Goal: Information Seeking & Learning: Learn about a topic

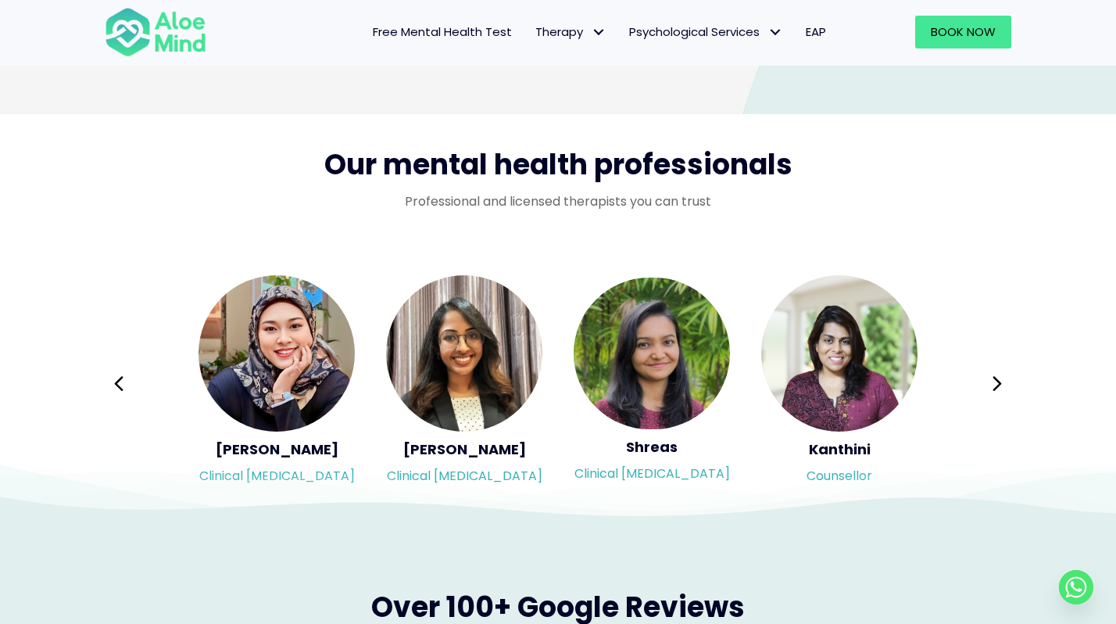
scroll to position [2476, 0]
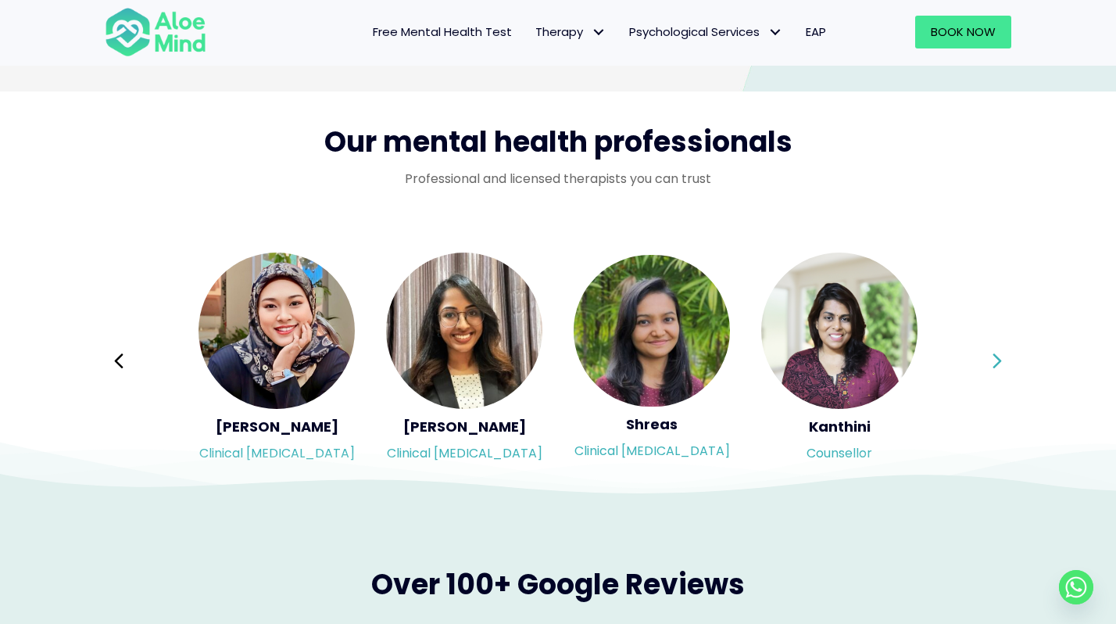
click at [995, 359] on icon at bounding box center [997, 361] width 11 height 30
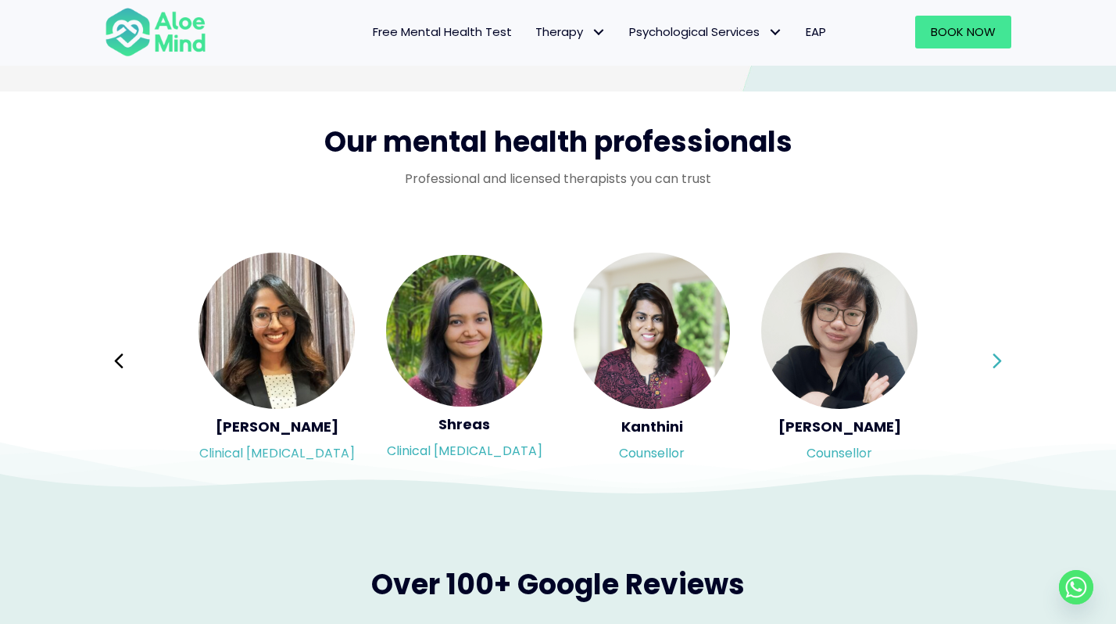
click at [995, 359] on icon at bounding box center [997, 361] width 11 height 30
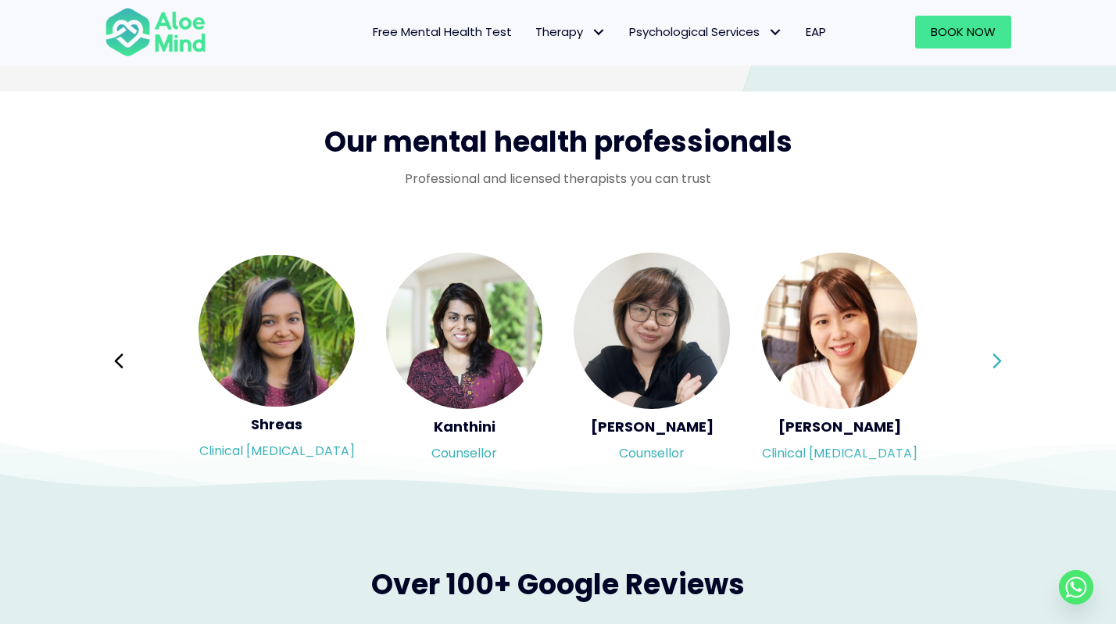
click at [990, 367] on button "Next" at bounding box center [998, 361] width 38 height 38
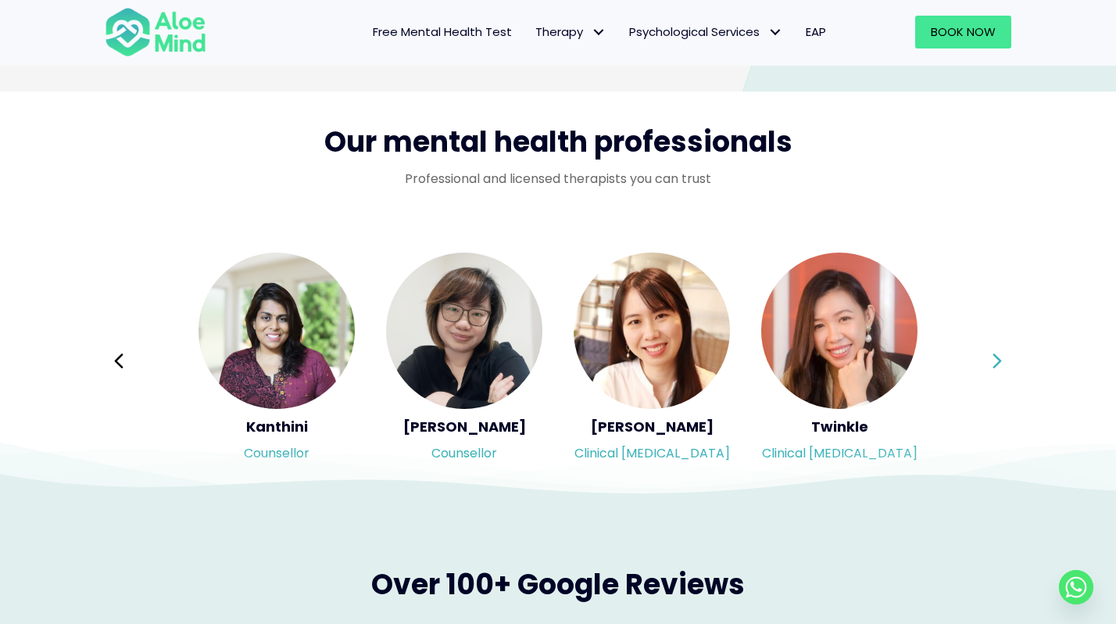
click at [990, 367] on button "Next" at bounding box center [998, 361] width 38 height 38
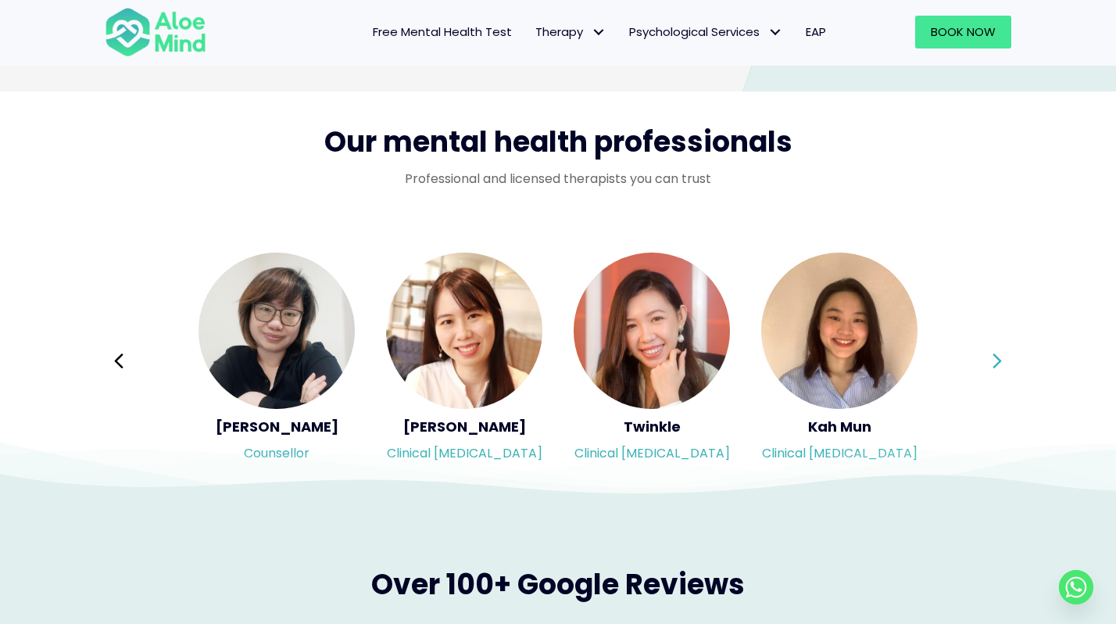
click at [990, 367] on button "Next" at bounding box center [998, 361] width 38 height 38
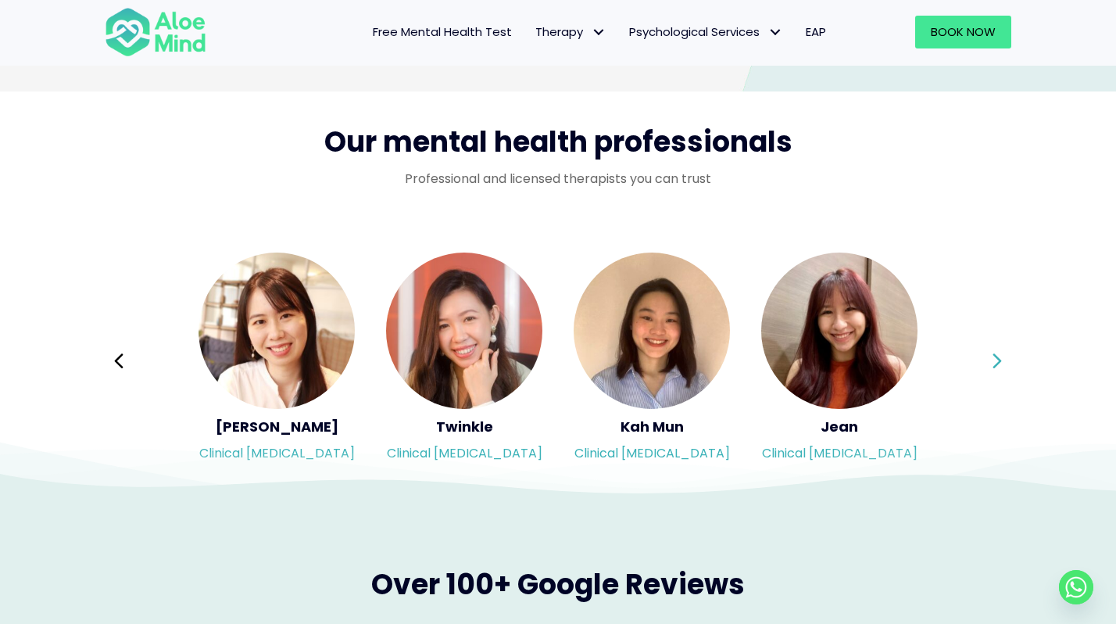
click at [990, 367] on button "Next" at bounding box center [998, 361] width 38 height 38
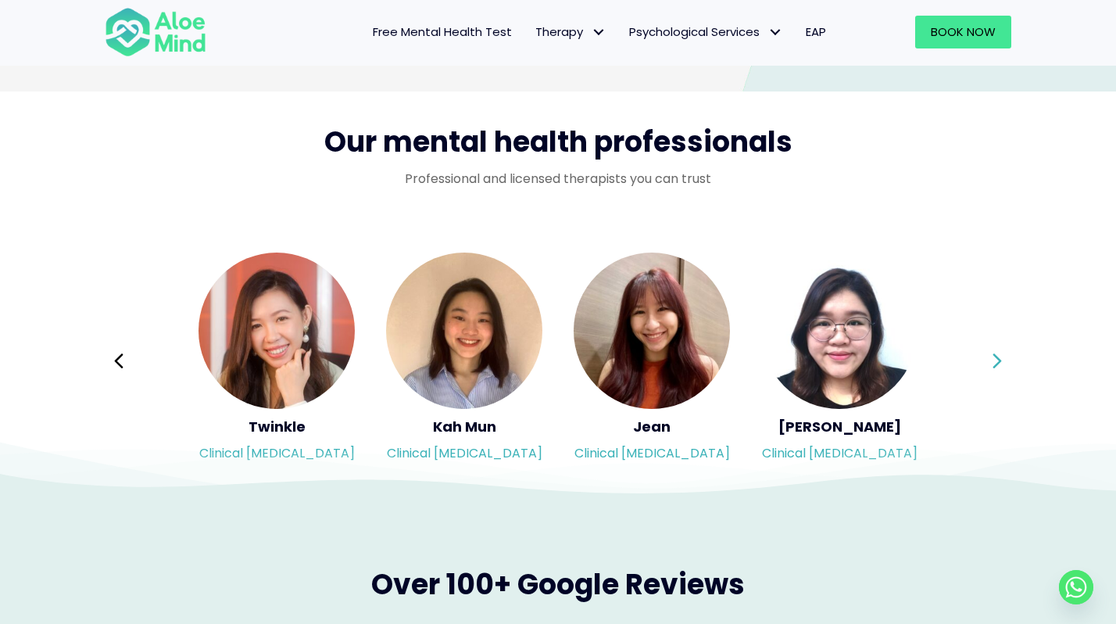
click at [990, 367] on button "Next" at bounding box center [998, 361] width 38 height 38
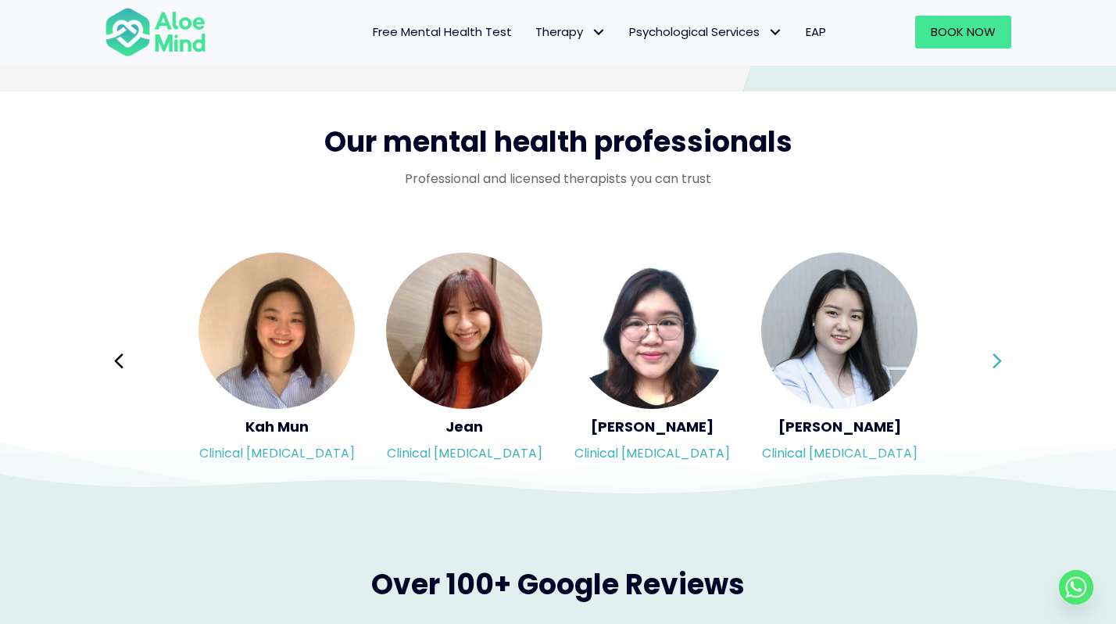
click at [990, 367] on button "Next" at bounding box center [998, 361] width 38 height 38
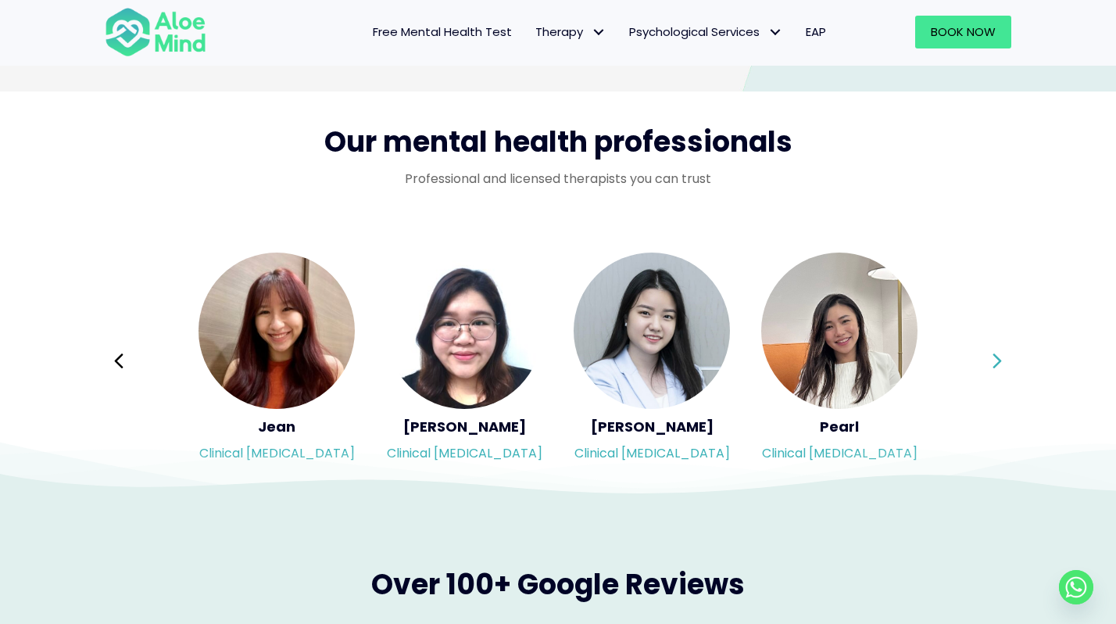
click at [990, 367] on button "Next" at bounding box center [998, 361] width 38 height 38
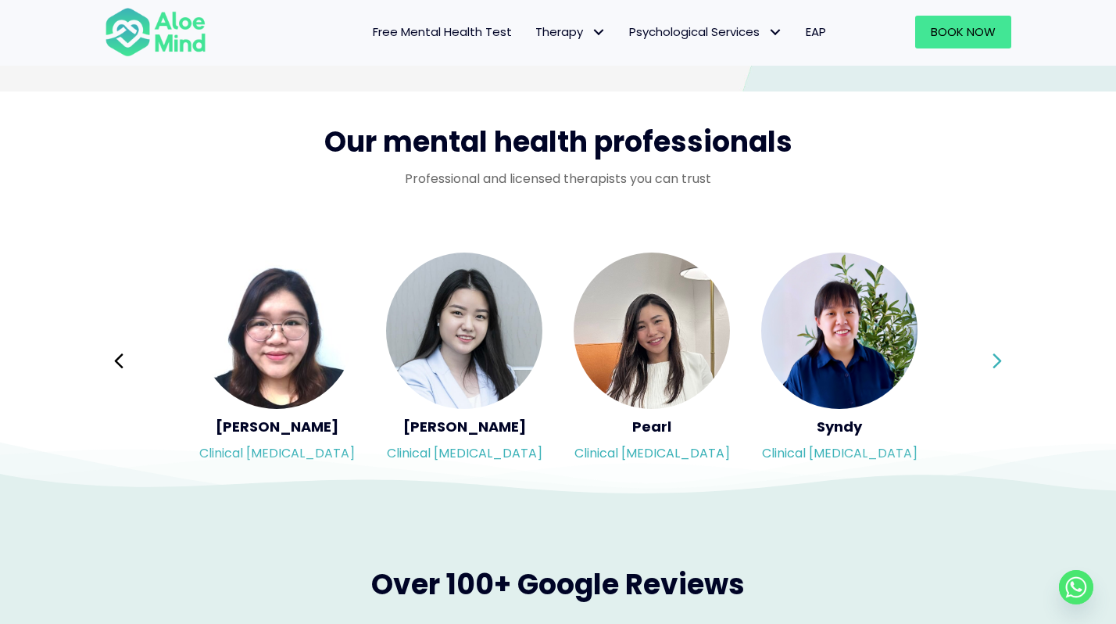
click at [987, 356] on button "Next" at bounding box center [998, 361] width 38 height 38
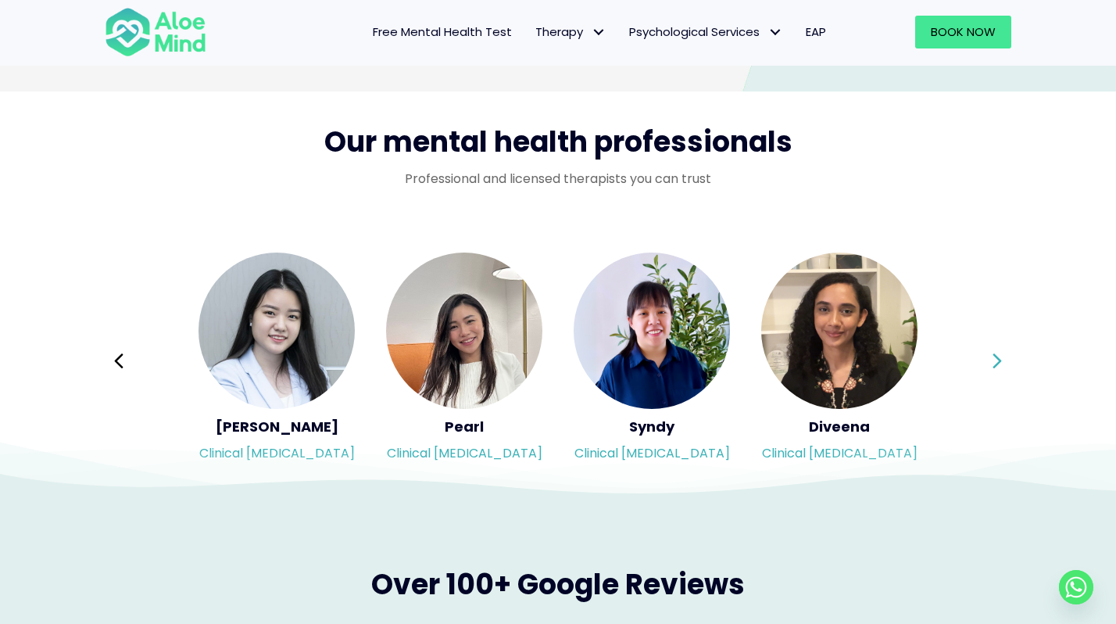
click at [987, 356] on button "Next" at bounding box center [998, 361] width 38 height 38
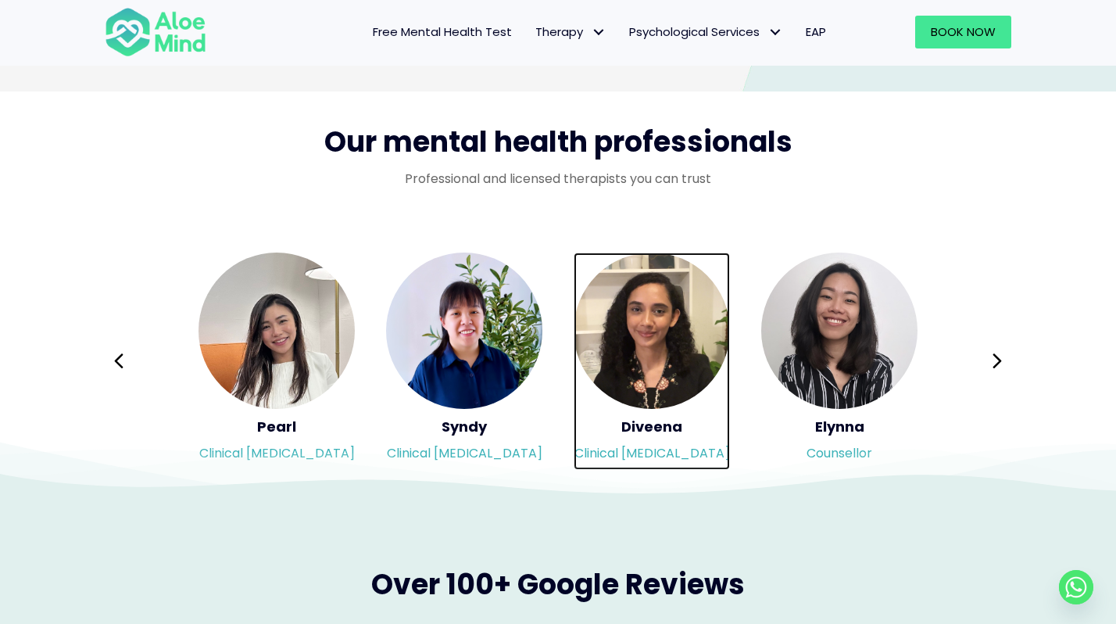
click at [699, 358] on img "Slide 16 of 3" at bounding box center [652, 330] width 156 height 156
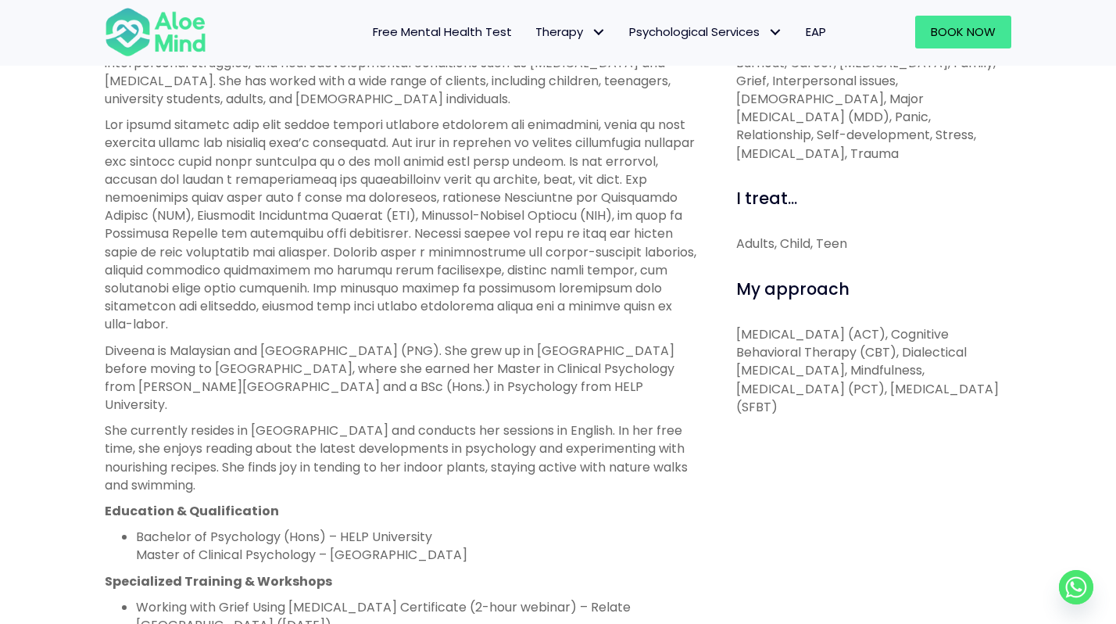
scroll to position [667, 0]
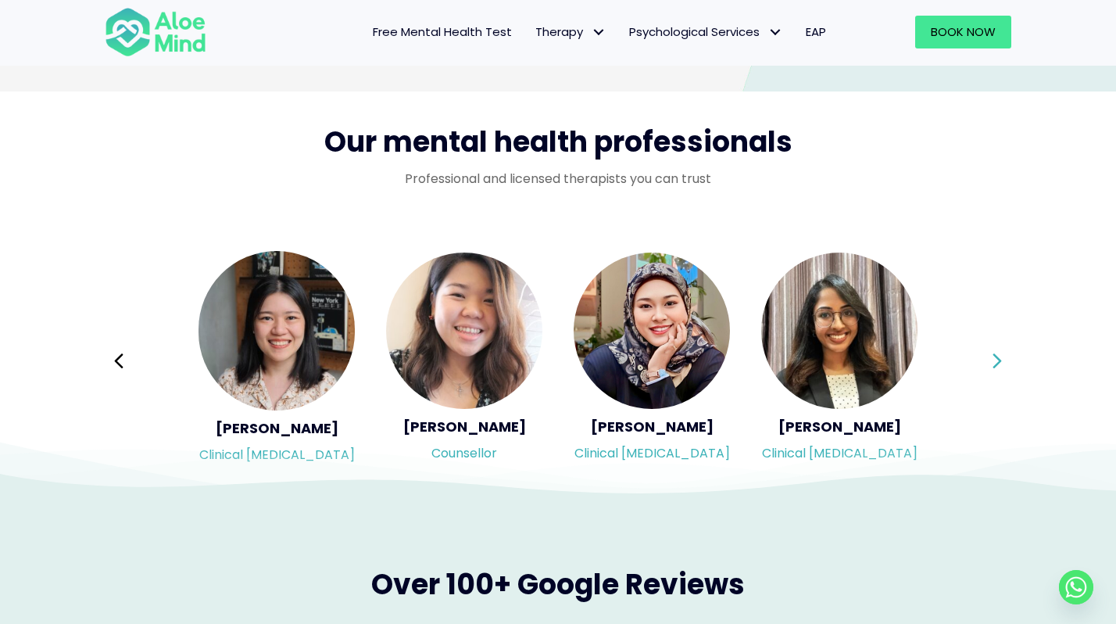
click at [986, 358] on button "Next" at bounding box center [998, 361] width 38 height 38
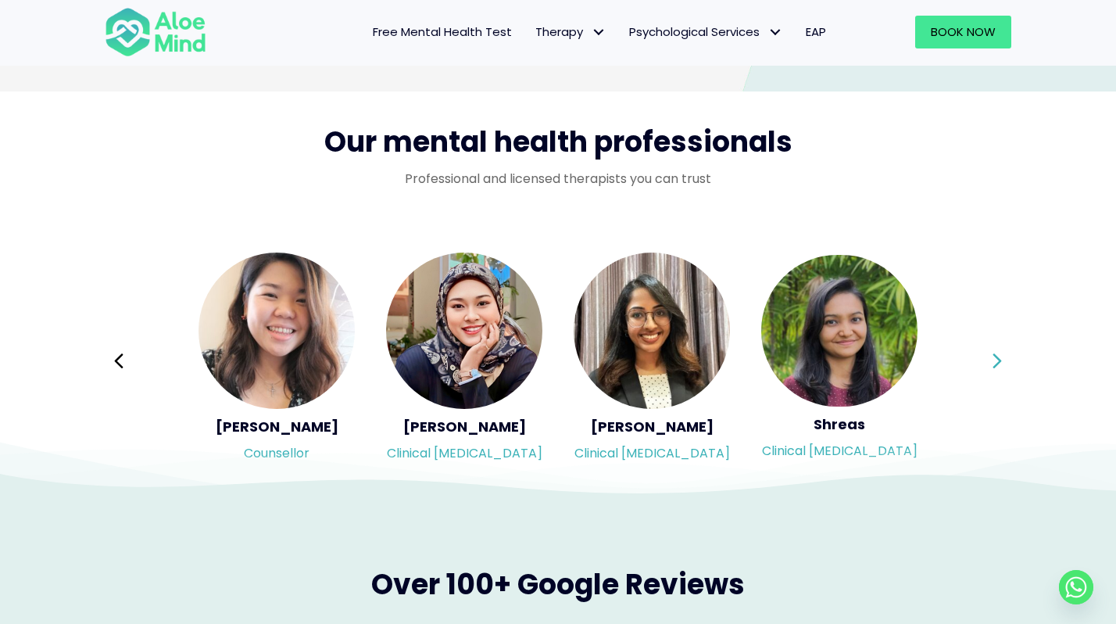
click at [986, 358] on div "Syndy Clinical psychologist Diveena Clinical psychologist Elynna Counsellor Eme…" at bounding box center [558, 361] width 907 height 220
click at [988, 358] on button "Next" at bounding box center [998, 361] width 38 height 38
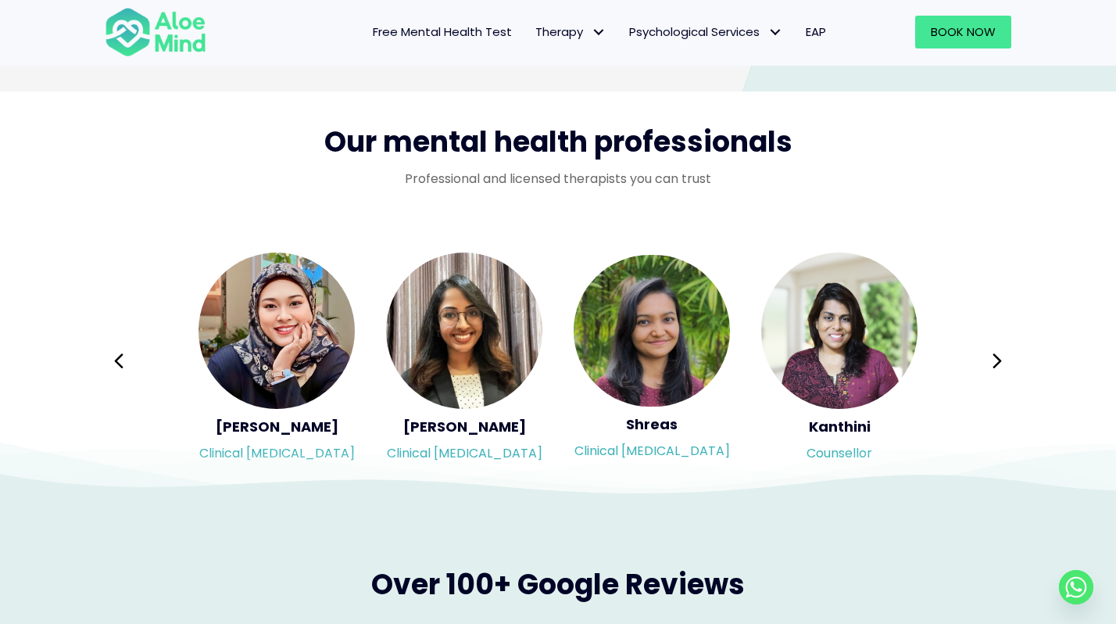
click at [990, 359] on div "Syndy Clinical psychologist Diveena Clinical psychologist Elynna Counsellor Eme…" at bounding box center [558, 361] width 907 height 220
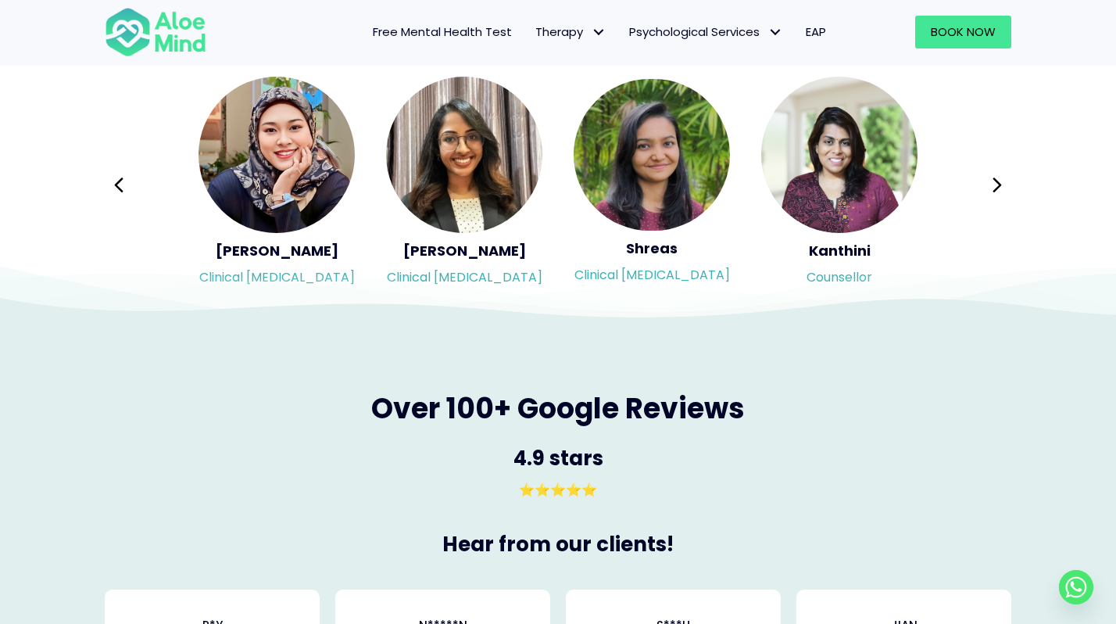
scroll to position [2653, 0]
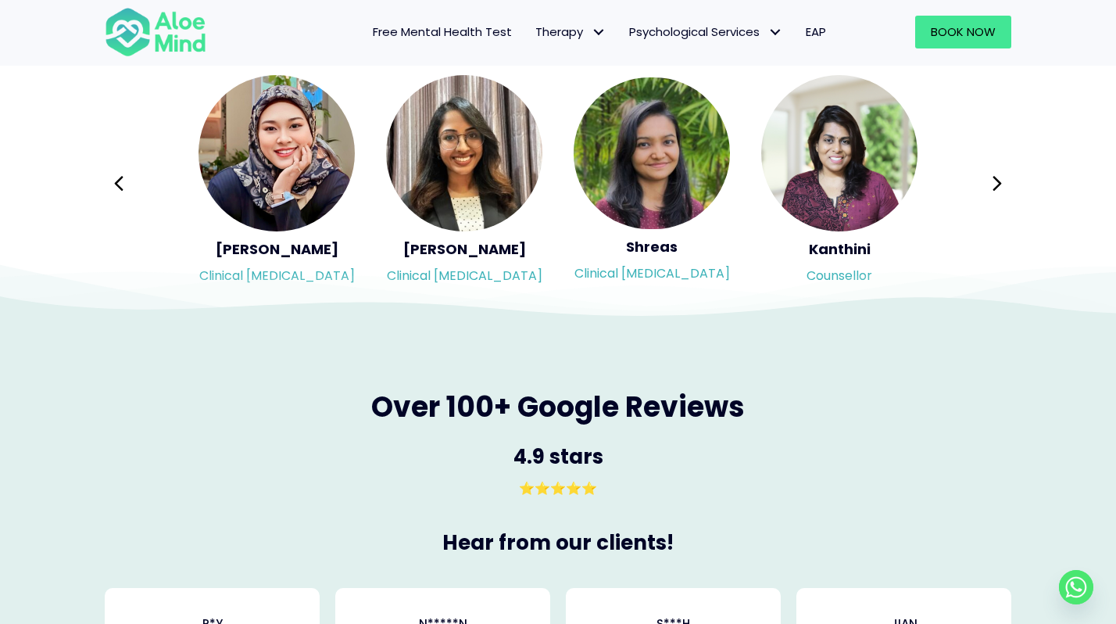
click at [972, 184] on div "Syndy Clinical psychologist Diveena Clinical psychologist Elynna Counsellor Eme…" at bounding box center [558, 183] width 907 height 220
click at [984, 184] on button "Next" at bounding box center [998, 184] width 38 height 38
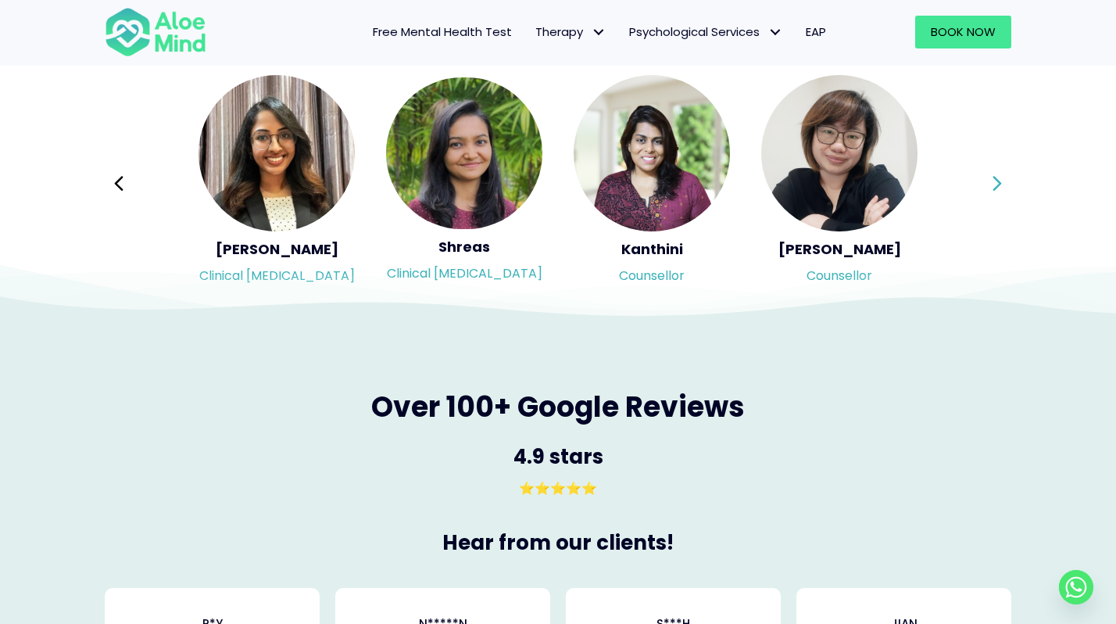
click at [984, 184] on div "Syndy Clinical psychologist Diveena Clinical psychologist Elynna Counsellor Eme…" at bounding box center [558, 183] width 907 height 220
click at [995, 184] on icon at bounding box center [997, 184] width 11 height 30
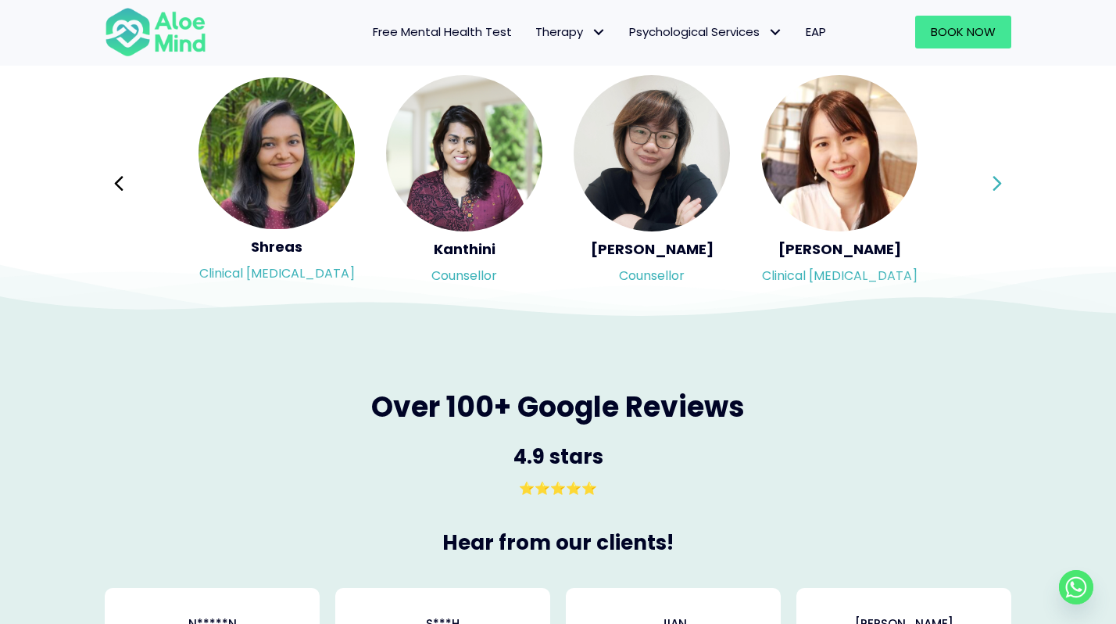
click at [995, 184] on icon at bounding box center [997, 184] width 11 height 30
click at [995, 184] on div "Syndy Clinical psychologist Diveena Clinical psychologist Elynna Counsellor Eme…" at bounding box center [558, 183] width 907 height 220
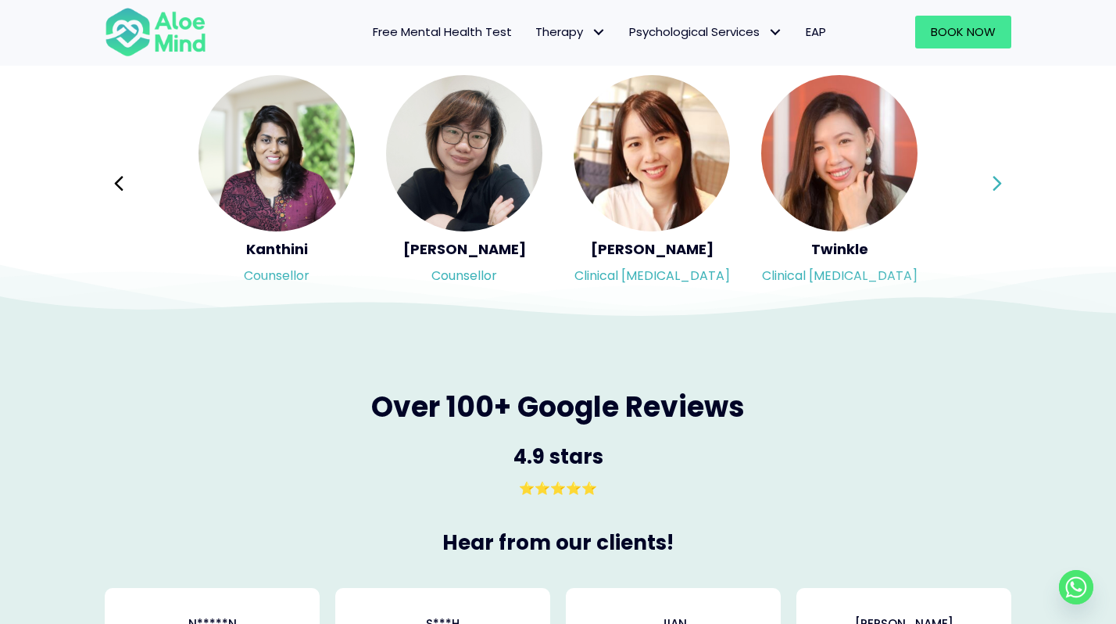
click at [995, 184] on icon at bounding box center [997, 184] width 11 height 30
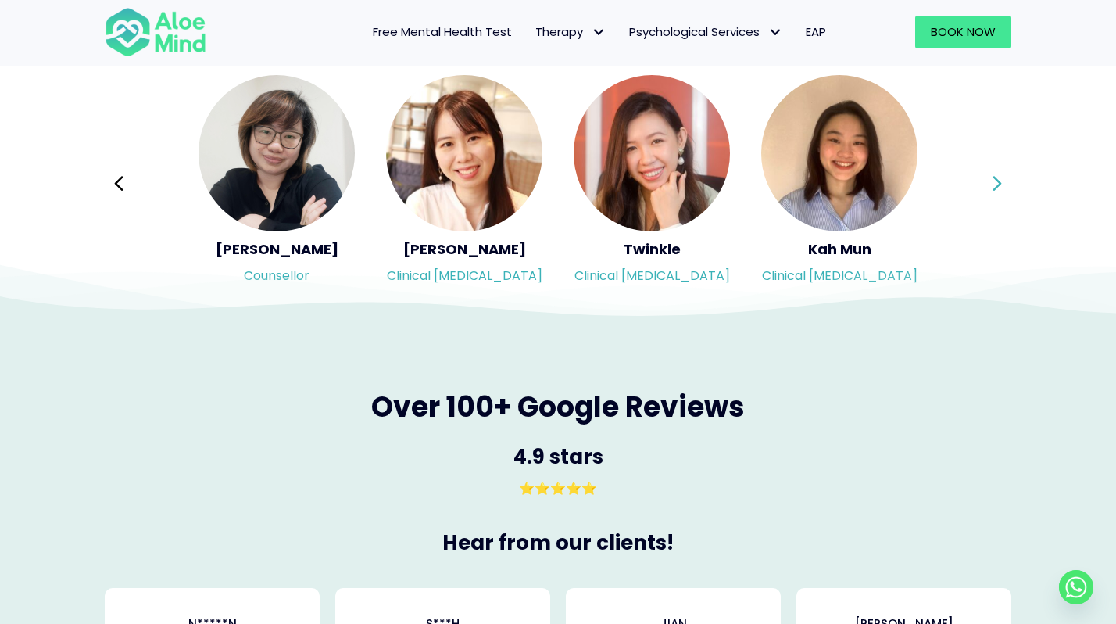
click at [995, 184] on icon at bounding box center [997, 184] width 11 height 30
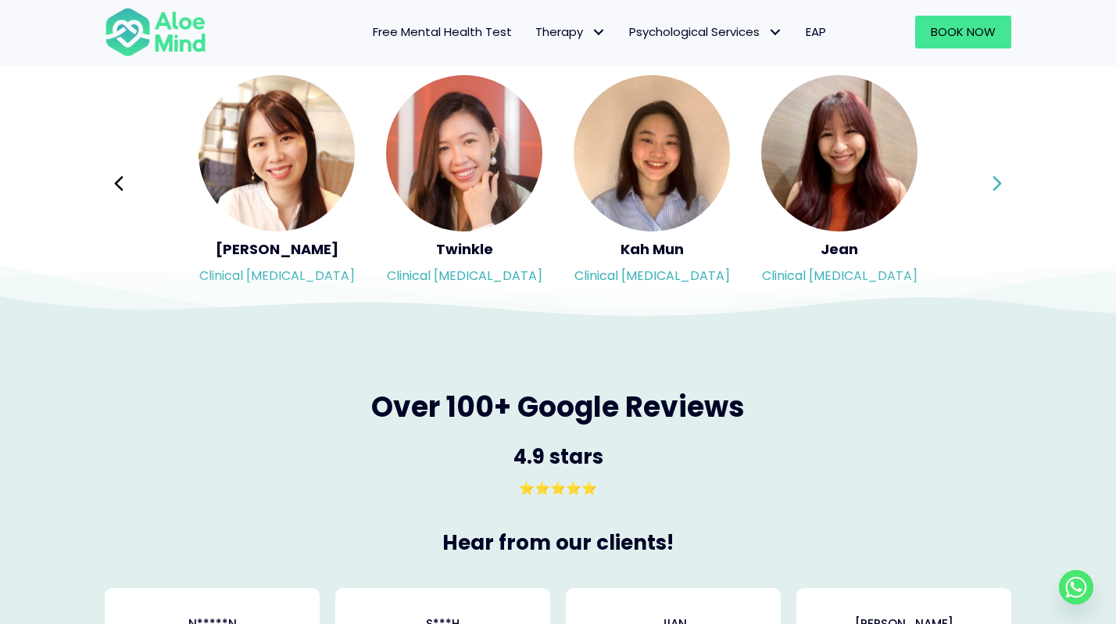
click at [995, 184] on icon at bounding box center [997, 184] width 11 height 30
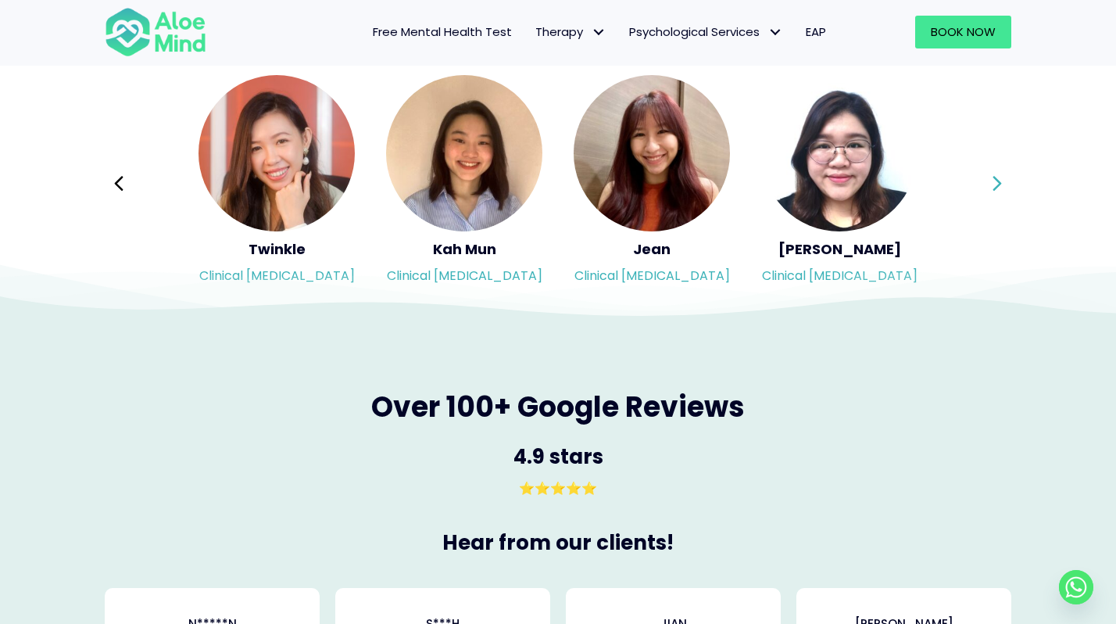
click at [995, 184] on icon at bounding box center [997, 184] width 11 height 30
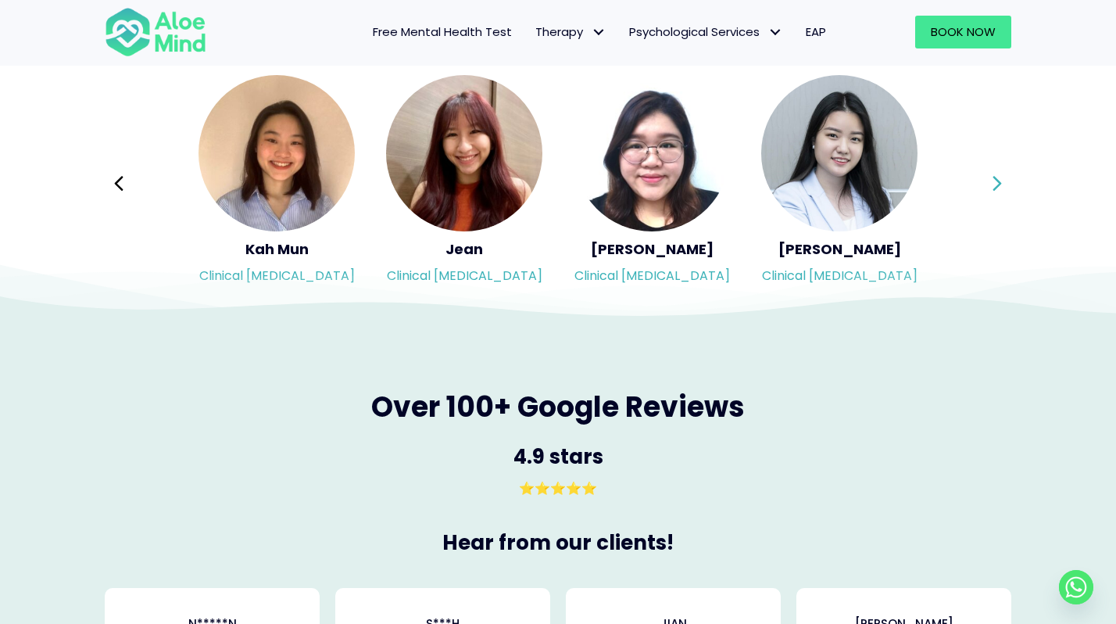
click at [995, 184] on icon at bounding box center [997, 184] width 11 height 30
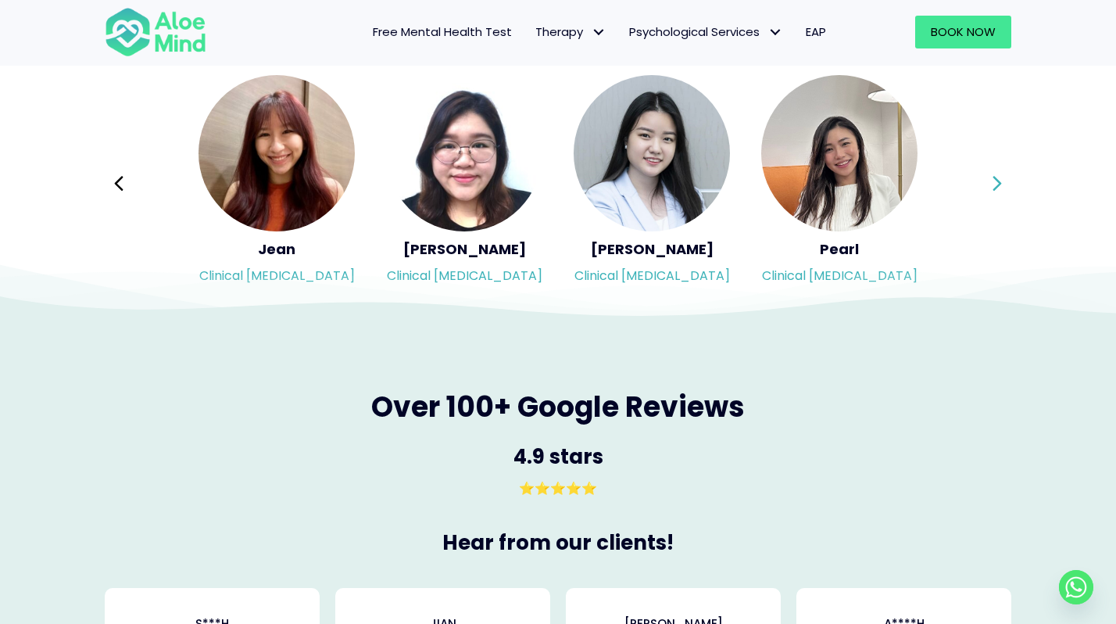
click at [1000, 184] on icon at bounding box center [997, 183] width 9 height 15
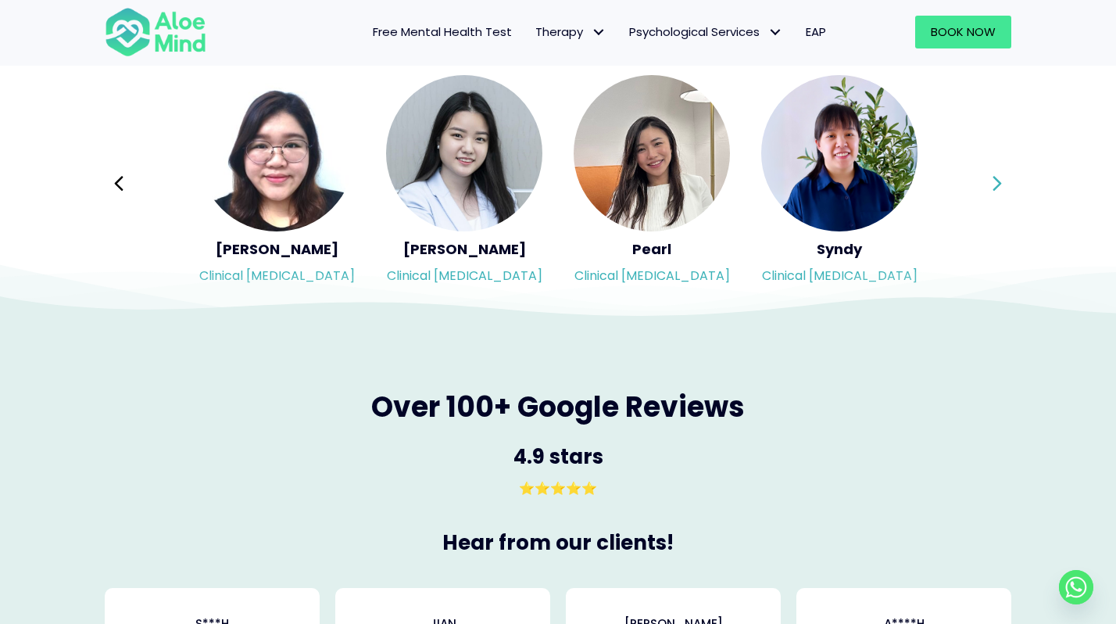
click at [1000, 184] on icon at bounding box center [997, 183] width 9 height 15
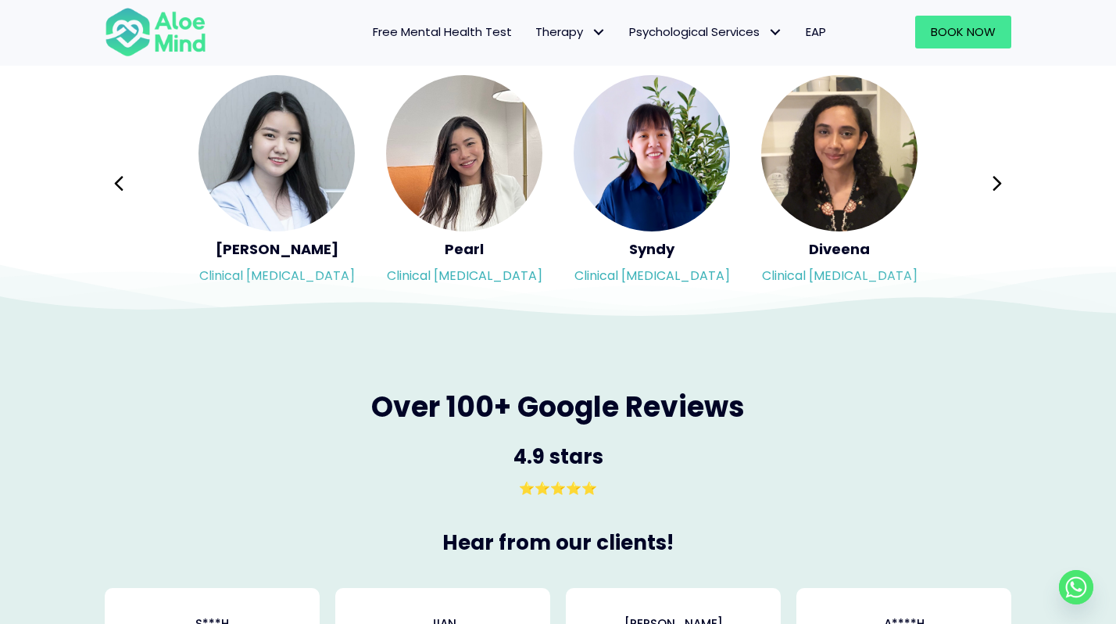
click at [1000, 185] on div "Syndy Clinical psychologist Diveena Clinical psychologist Elynna Counsellor Eme…" at bounding box center [558, 183] width 907 height 220
click at [1000, 185] on icon at bounding box center [997, 184] width 11 height 30
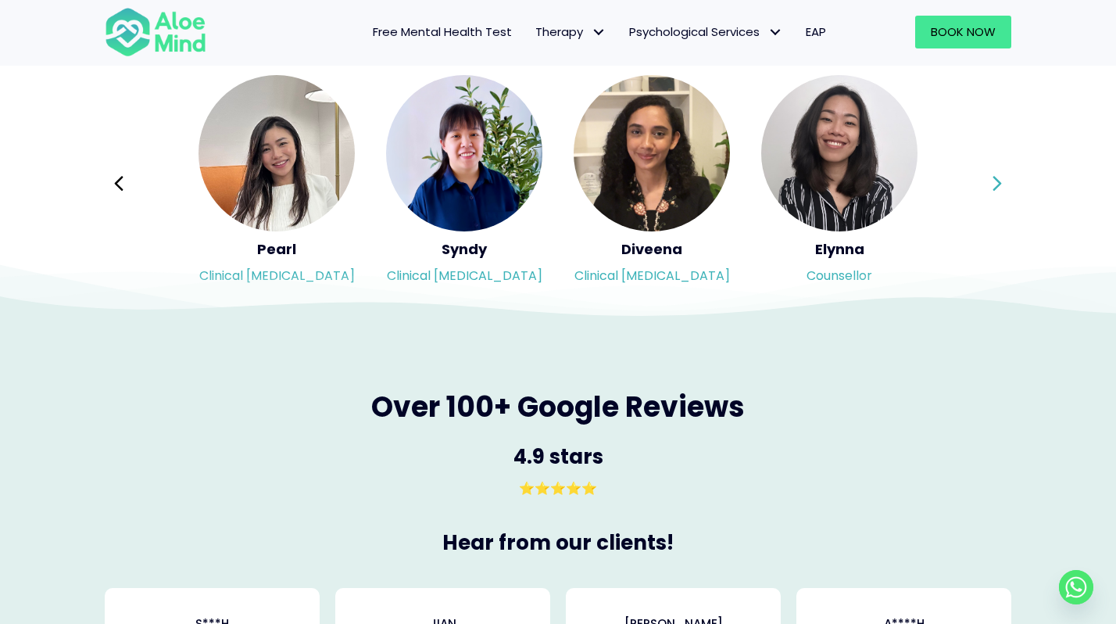
click at [1000, 186] on icon at bounding box center [997, 184] width 11 height 30
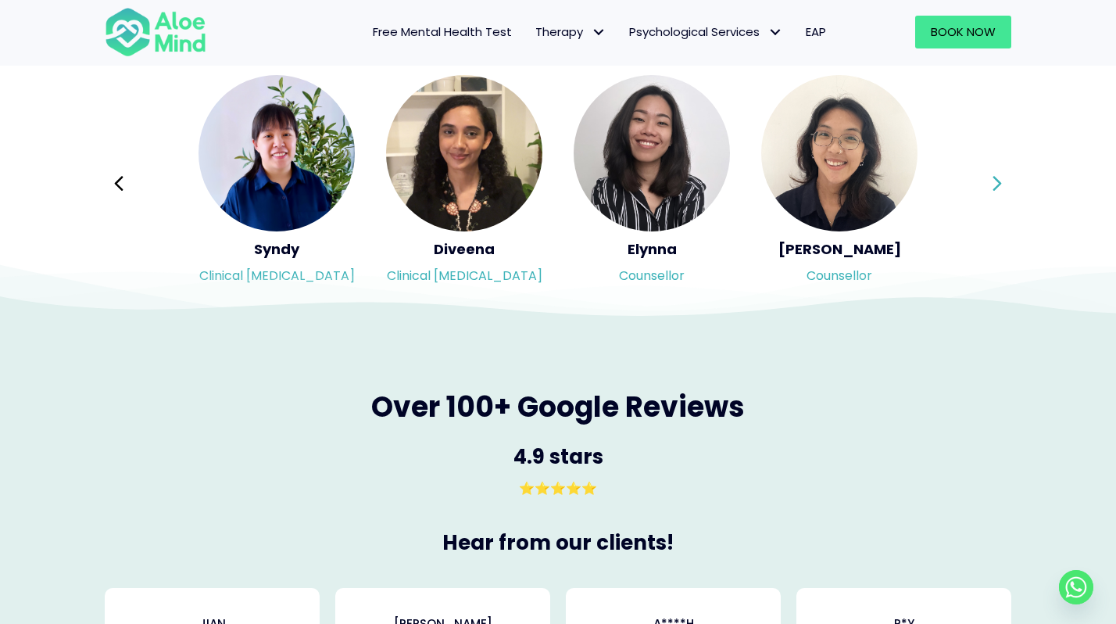
click at [1001, 187] on icon at bounding box center [997, 184] width 11 height 30
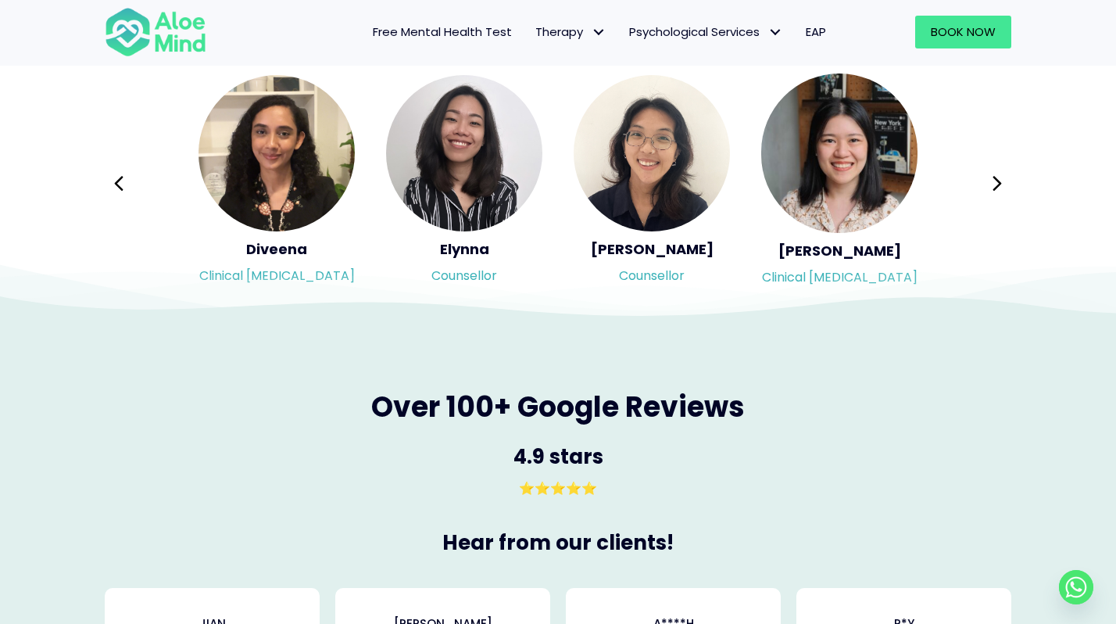
click at [1002, 187] on icon at bounding box center [997, 184] width 11 height 30
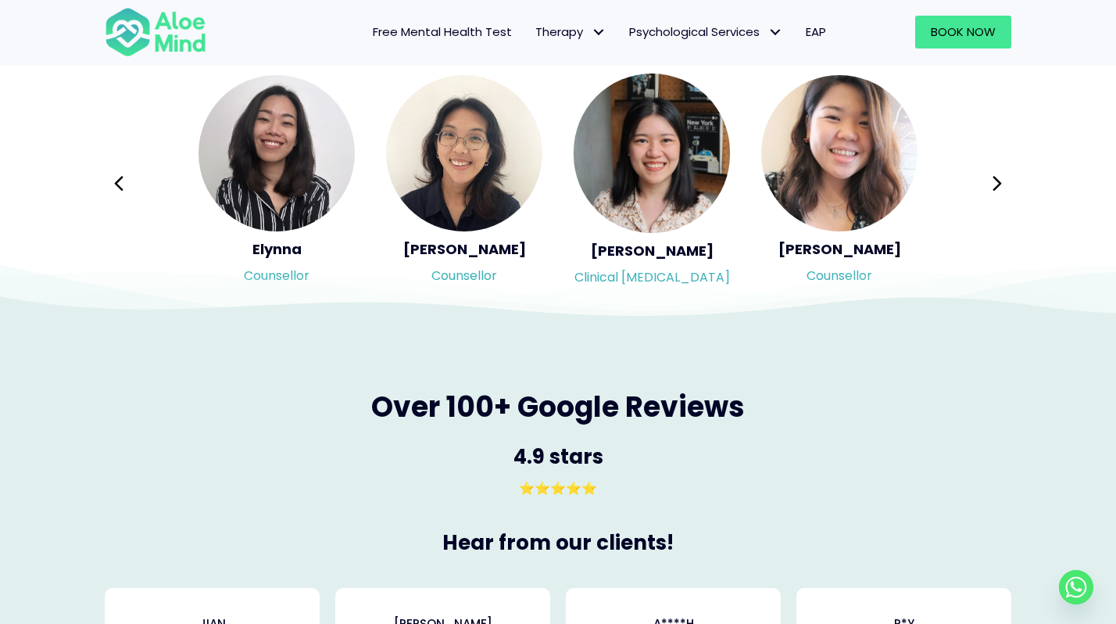
click at [1002, 187] on icon at bounding box center [997, 184] width 11 height 30
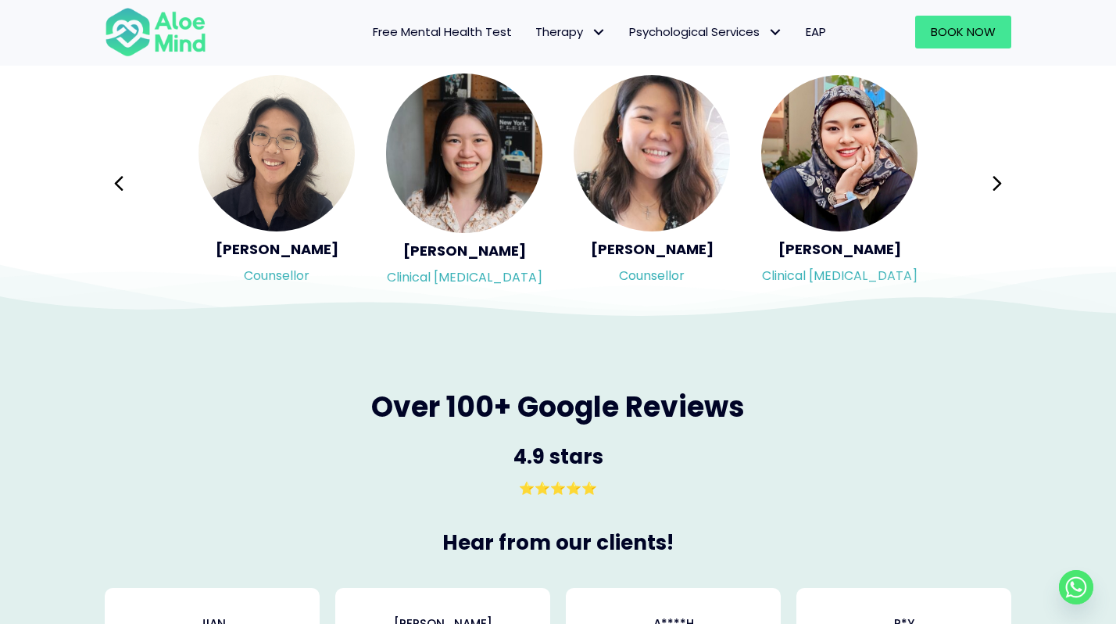
click at [1002, 187] on icon at bounding box center [997, 184] width 11 height 30
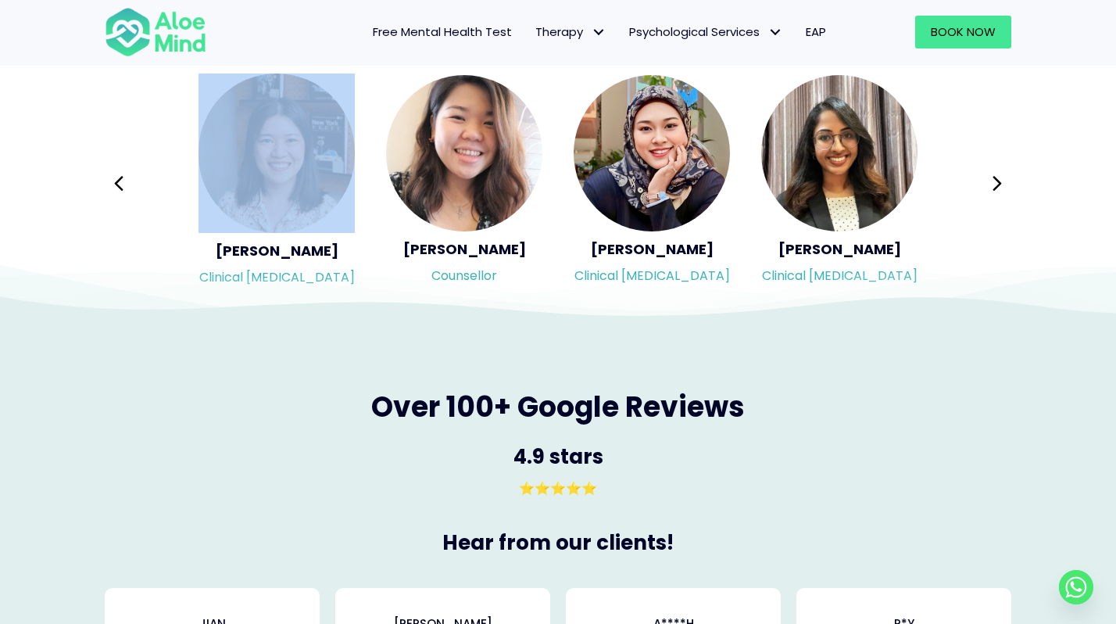
click at [1002, 187] on icon at bounding box center [997, 184] width 11 height 30
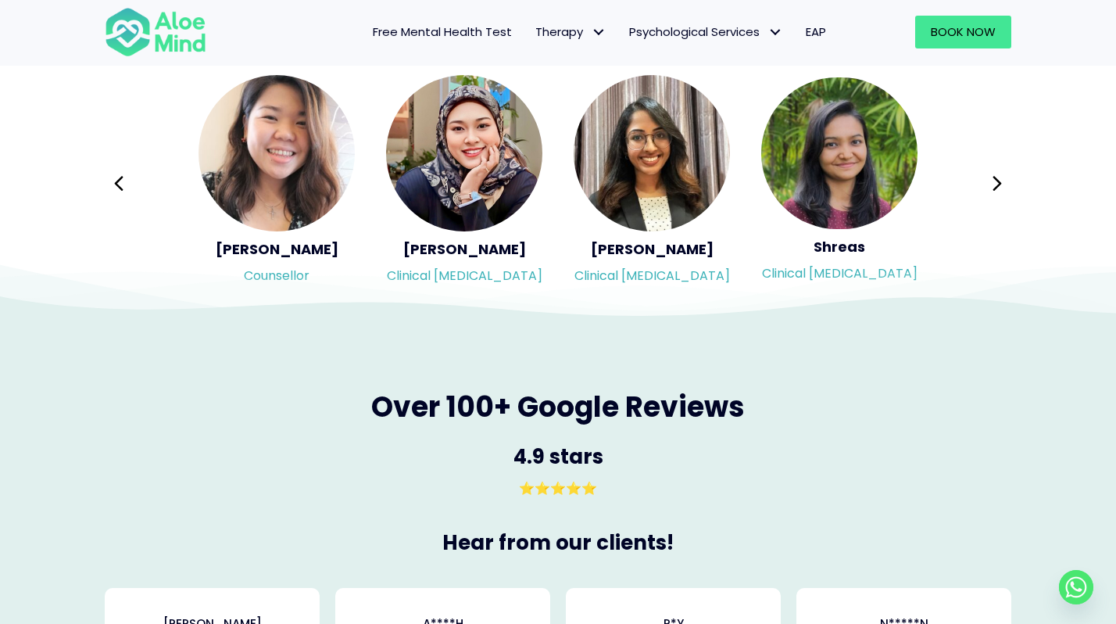
click at [1002, 187] on icon at bounding box center [997, 184] width 11 height 30
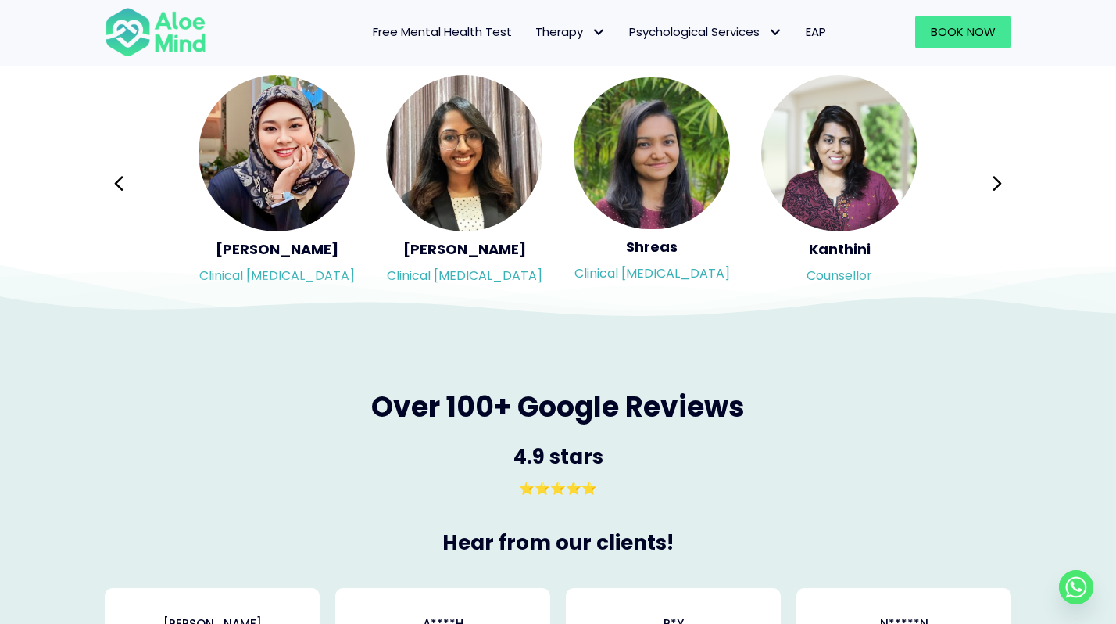
click at [1002, 187] on icon at bounding box center [997, 184] width 11 height 30
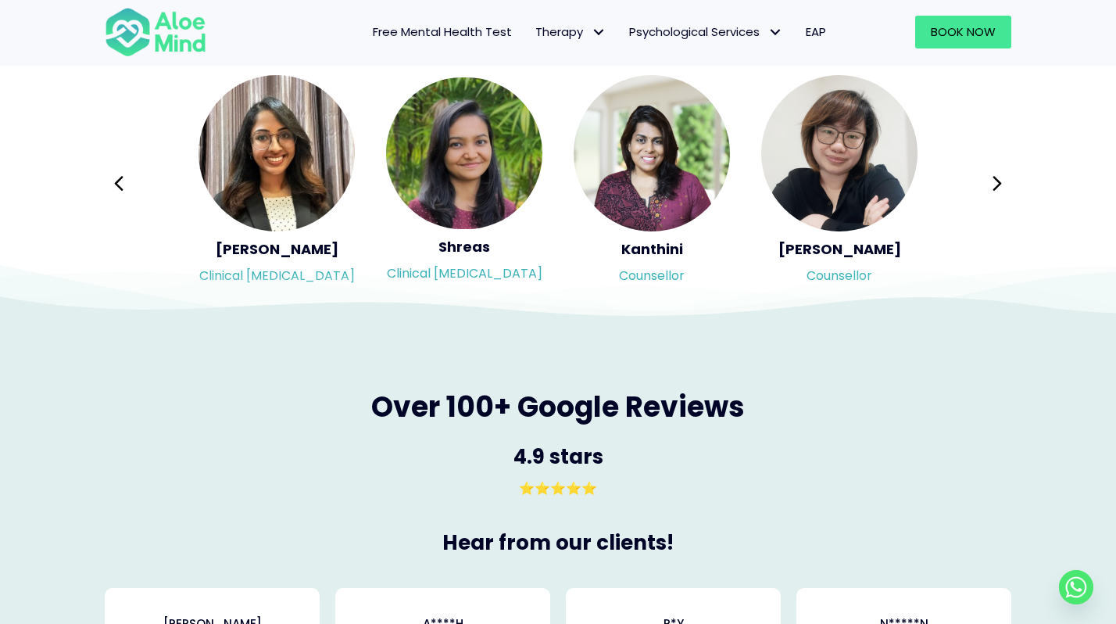
click at [1002, 187] on icon at bounding box center [997, 184] width 11 height 30
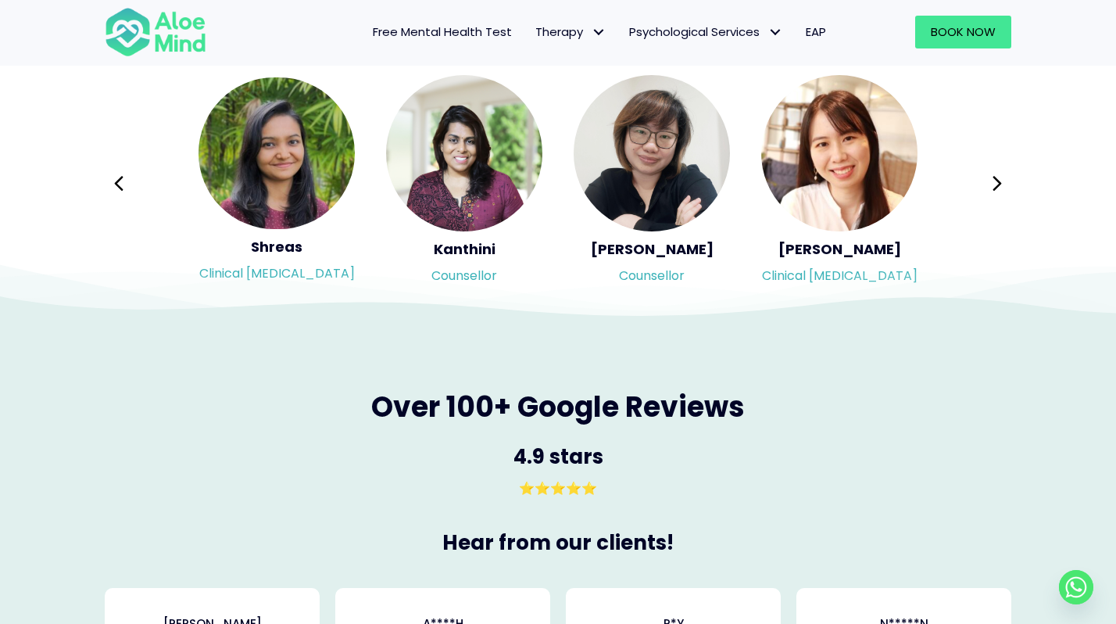
click at [1002, 187] on icon at bounding box center [997, 184] width 11 height 30
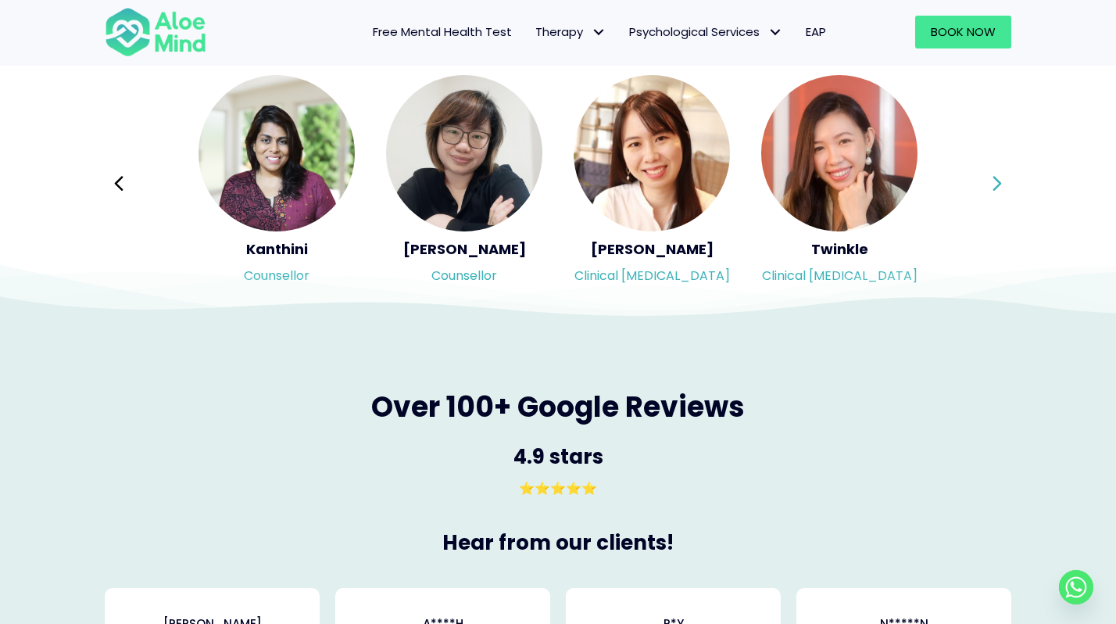
click at [1003, 188] on icon at bounding box center [997, 184] width 11 height 30
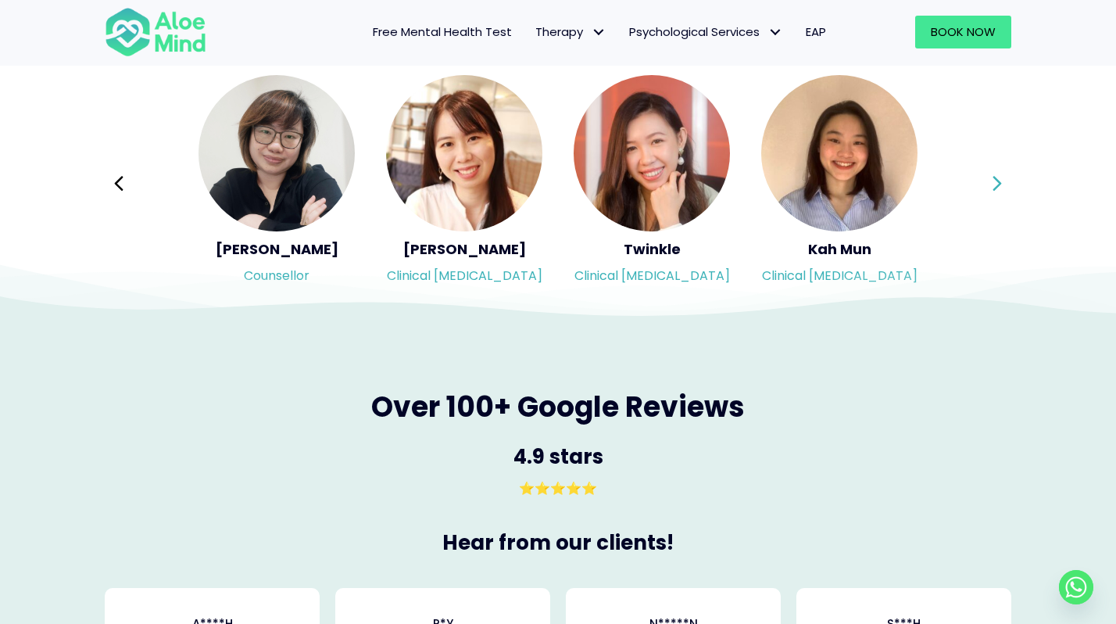
click at [1003, 188] on button "Next" at bounding box center [998, 184] width 38 height 38
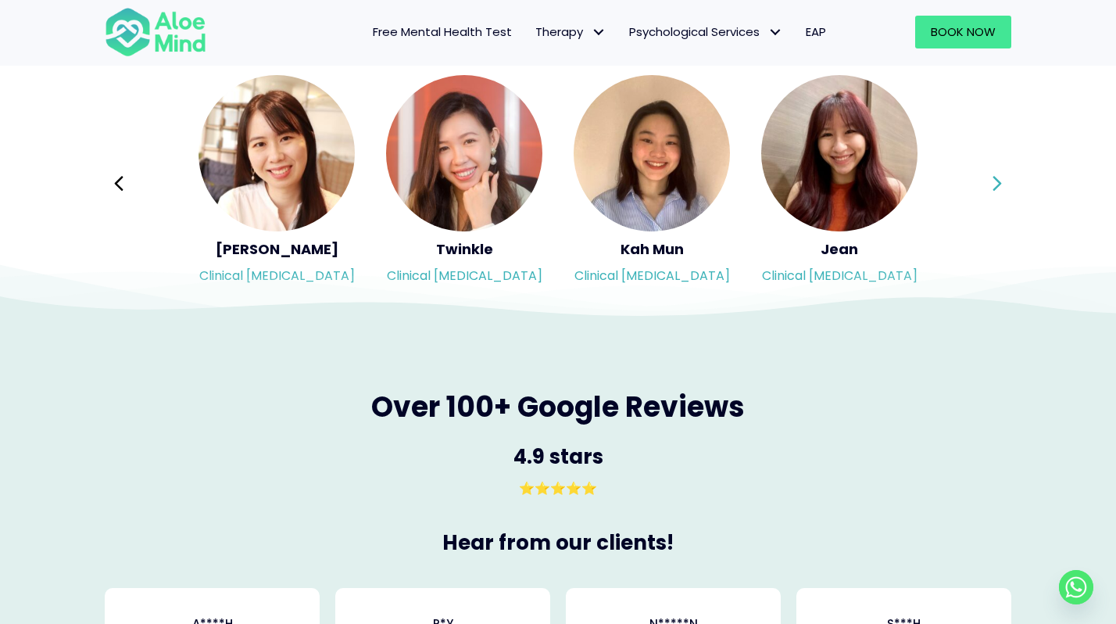
click at [1003, 188] on button "Next" at bounding box center [998, 184] width 38 height 38
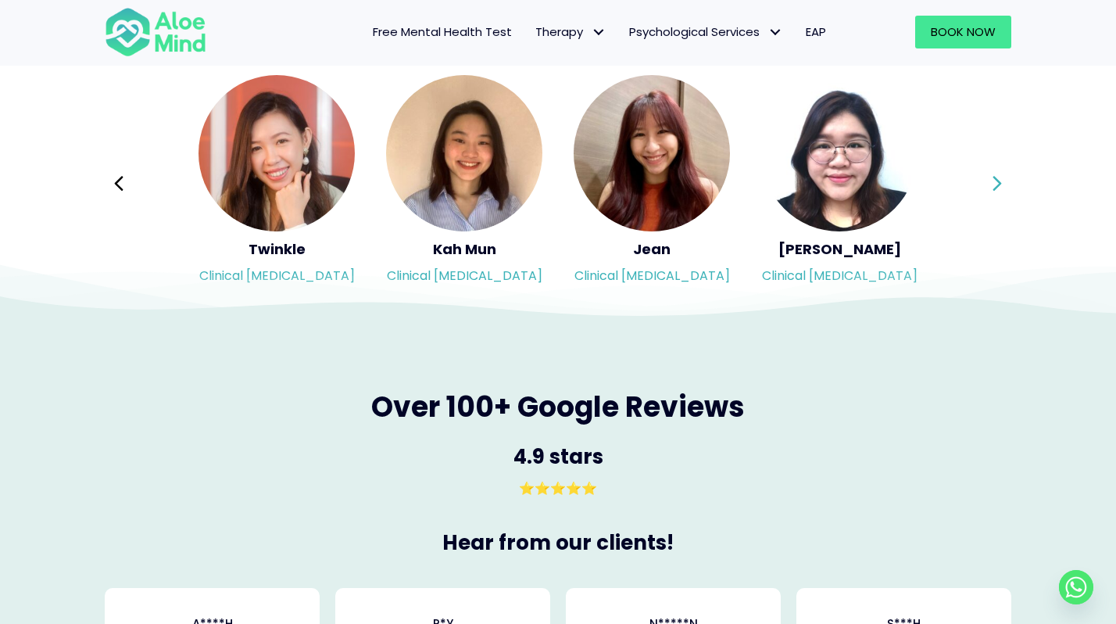
click at [1003, 188] on button "Next" at bounding box center [998, 184] width 38 height 38
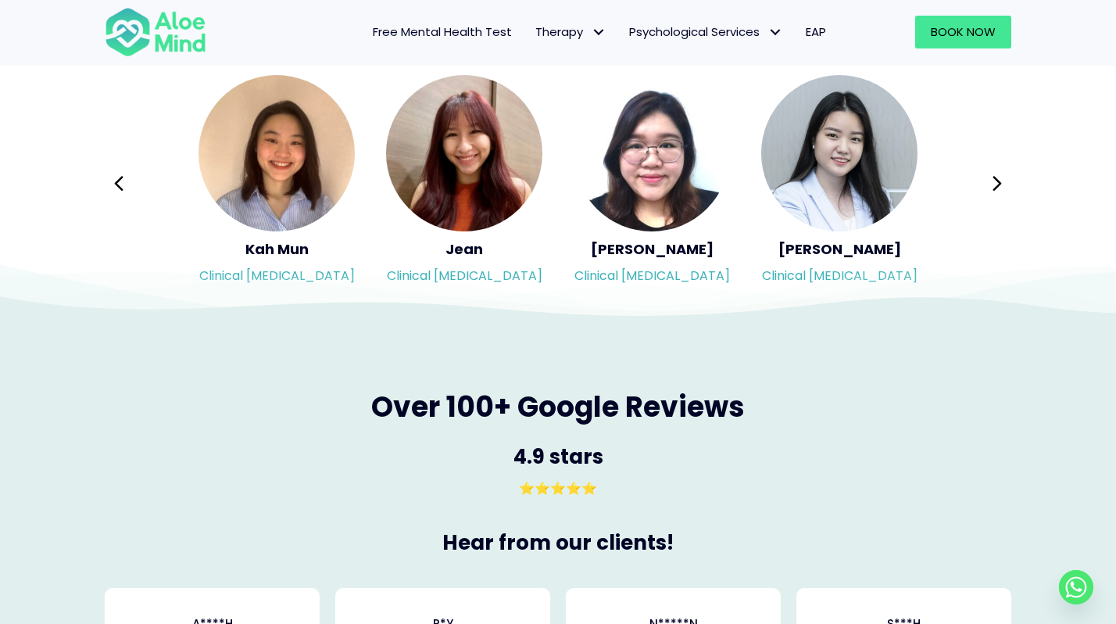
click at [1004, 188] on div "Syndy Clinical psychologist Diveena Clinical psychologist Elynna Counsellor Eme…" at bounding box center [558, 183] width 907 height 220
click at [1004, 188] on button "Next" at bounding box center [998, 184] width 38 height 38
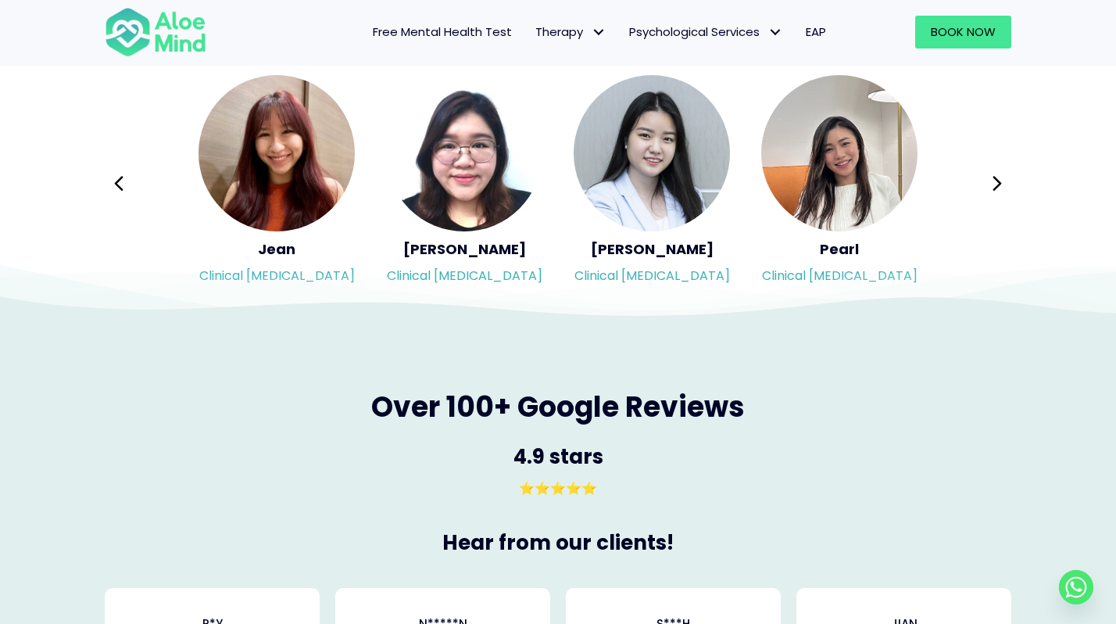
click at [1000, 189] on div "Syndy Clinical psychologist Diveena Clinical psychologist Elynna Counsellor Eme…" at bounding box center [558, 183] width 907 height 220
click at [992, 178] on icon at bounding box center [997, 184] width 11 height 30
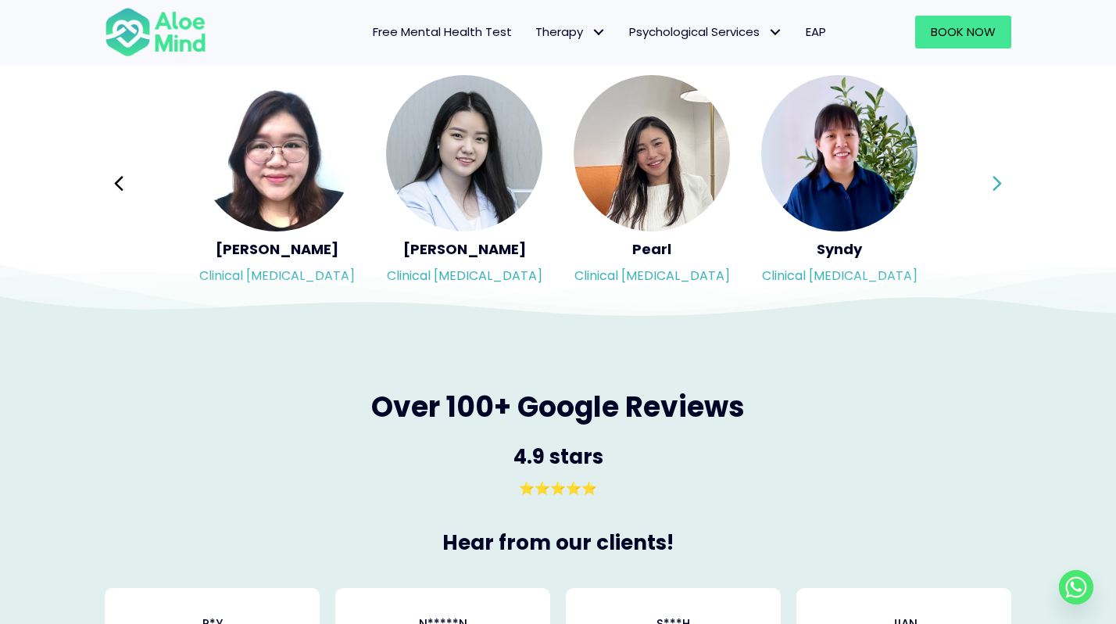
click at [992, 178] on icon at bounding box center [997, 184] width 11 height 30
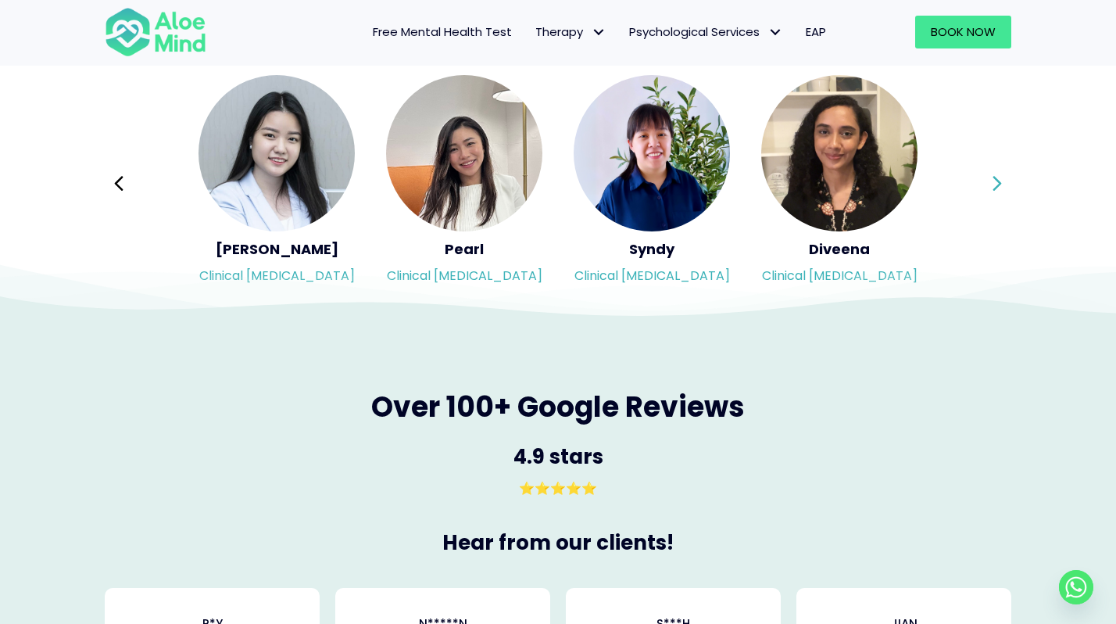
click at [992, 178] on icon at bounding box center [997, 184] width 11 height 30
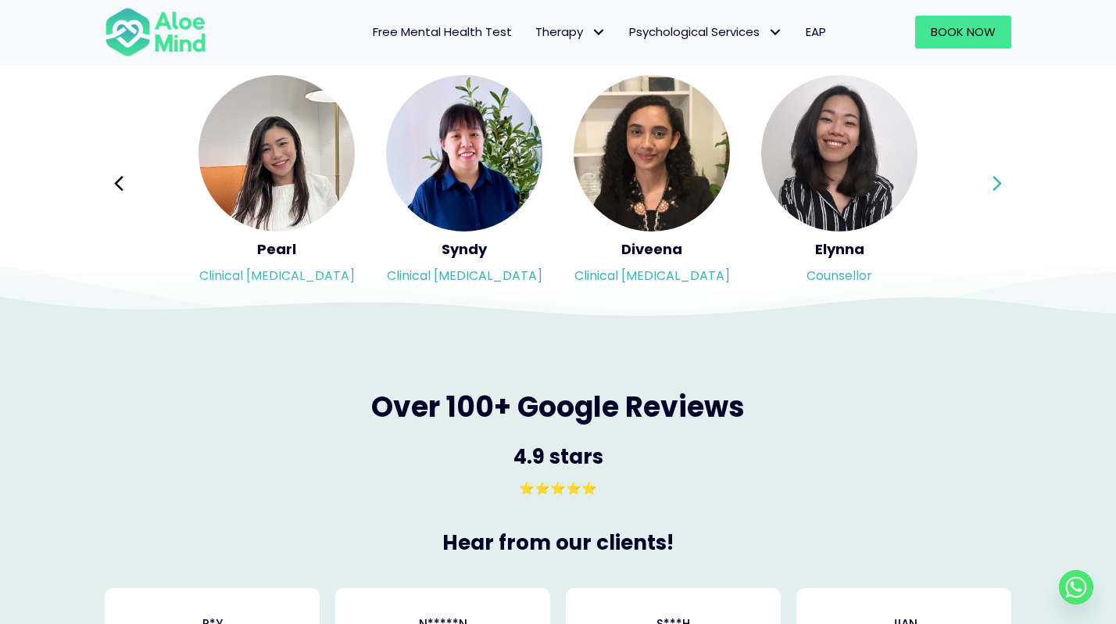
click at [992, 178] on icon at bounding box center [997, 184] width 11 height 30
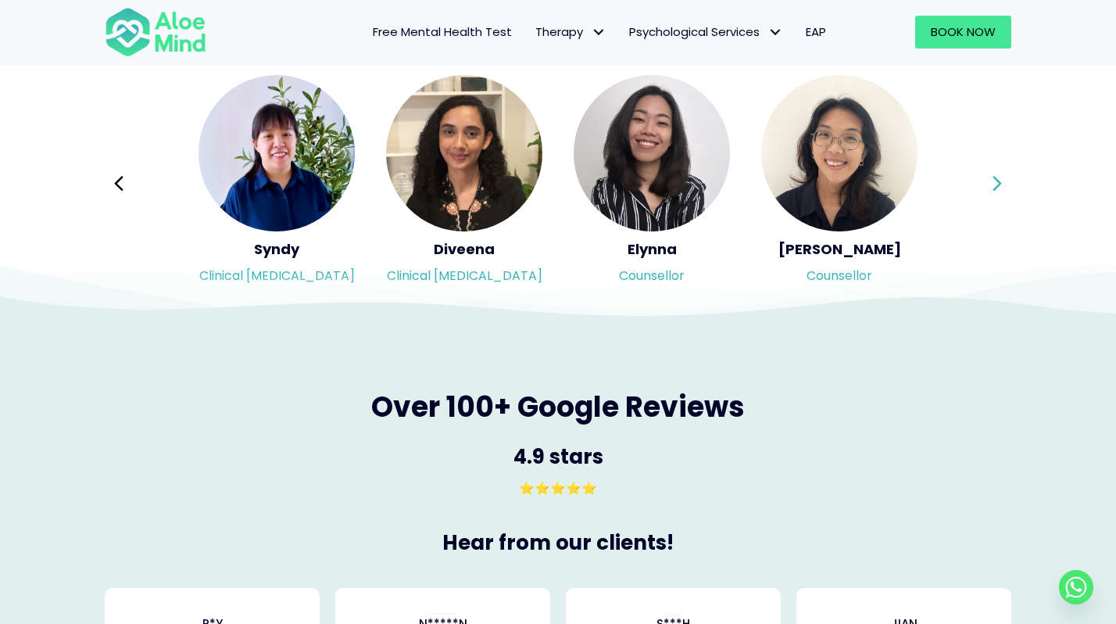
click at [992, 178] on icon at bounding box center [997, 184] width 11 height 30
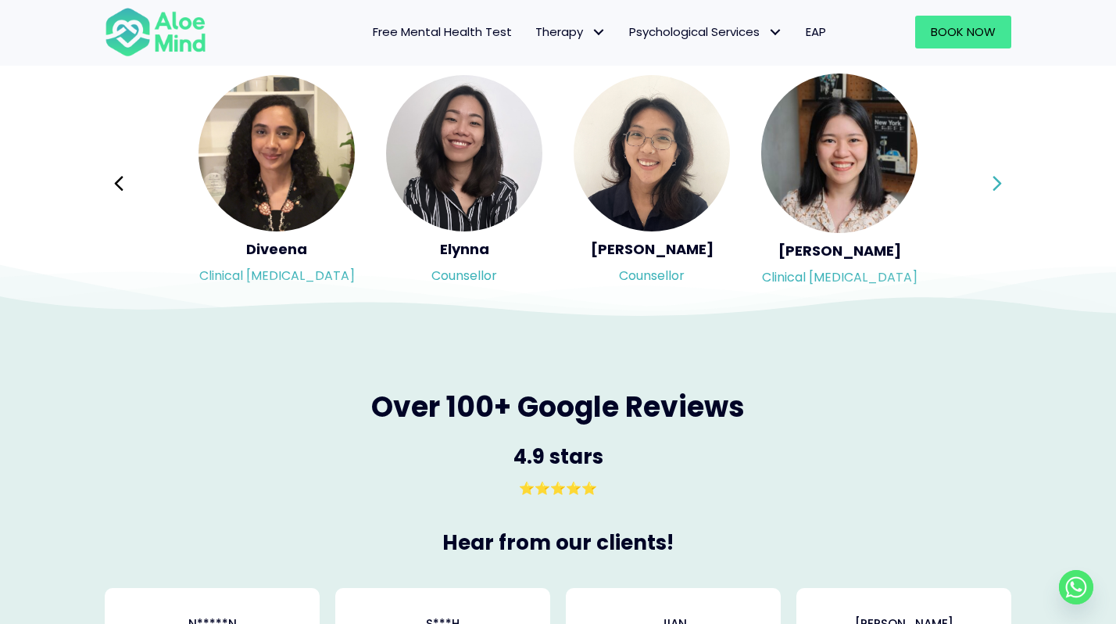
click at [992, 178] on icon at bounding box center [997, 184] width 11 height 30
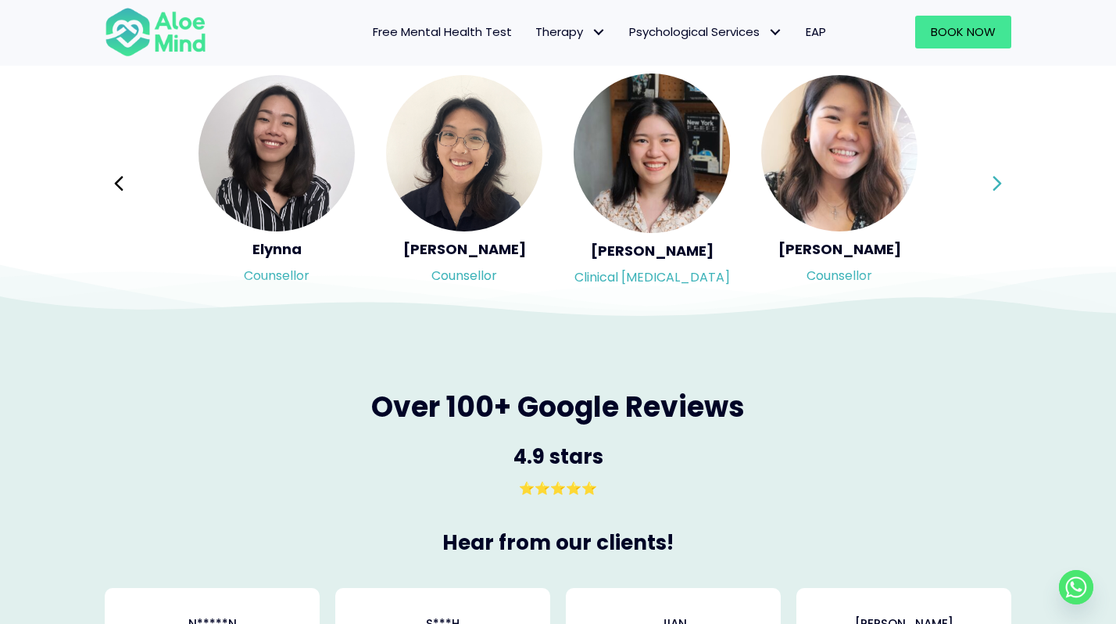
click at [992, 178] on icon at bounding box center [997, 184] width 11 height 30
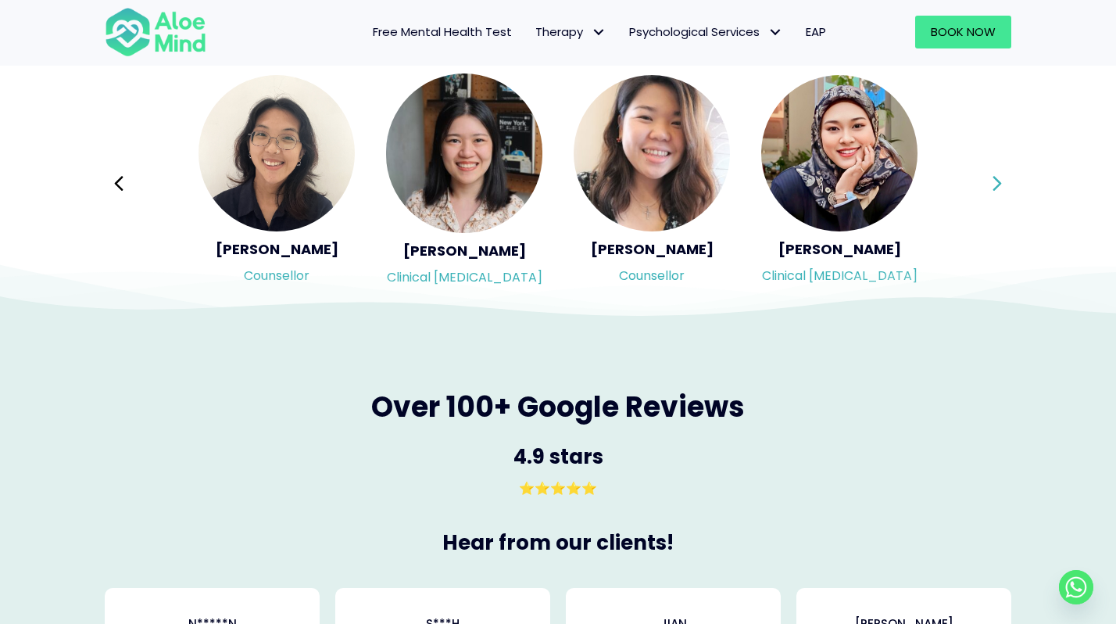
click at [992, 178] on icon at bounding box center [997, 184] width 11 height 30
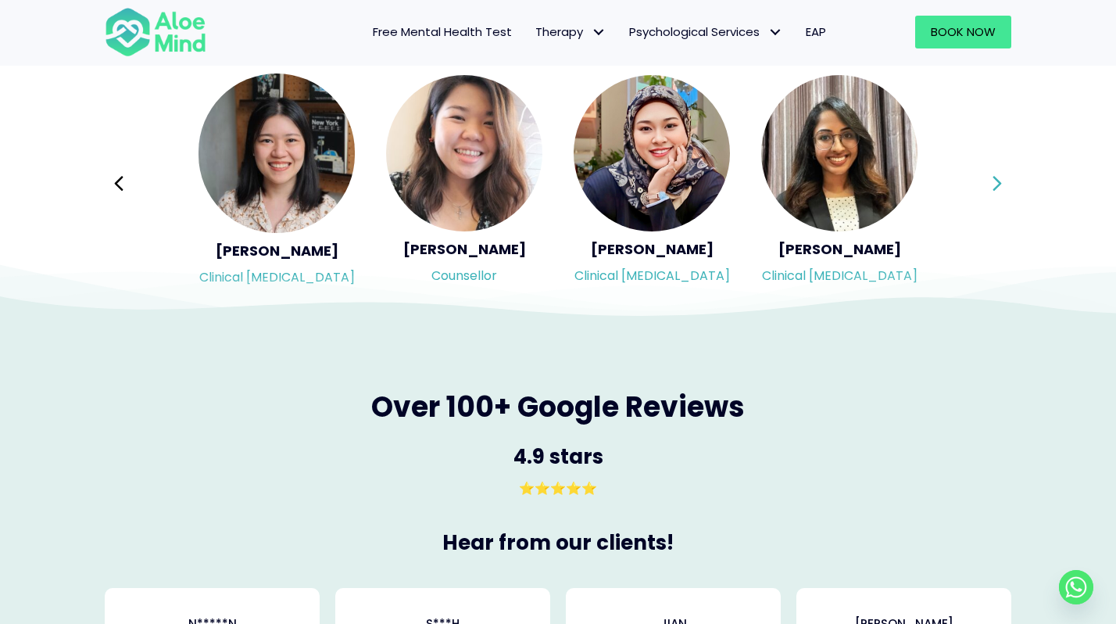
click at [992, 178] on icon at bounding box center [997, 184] width 11 height 30
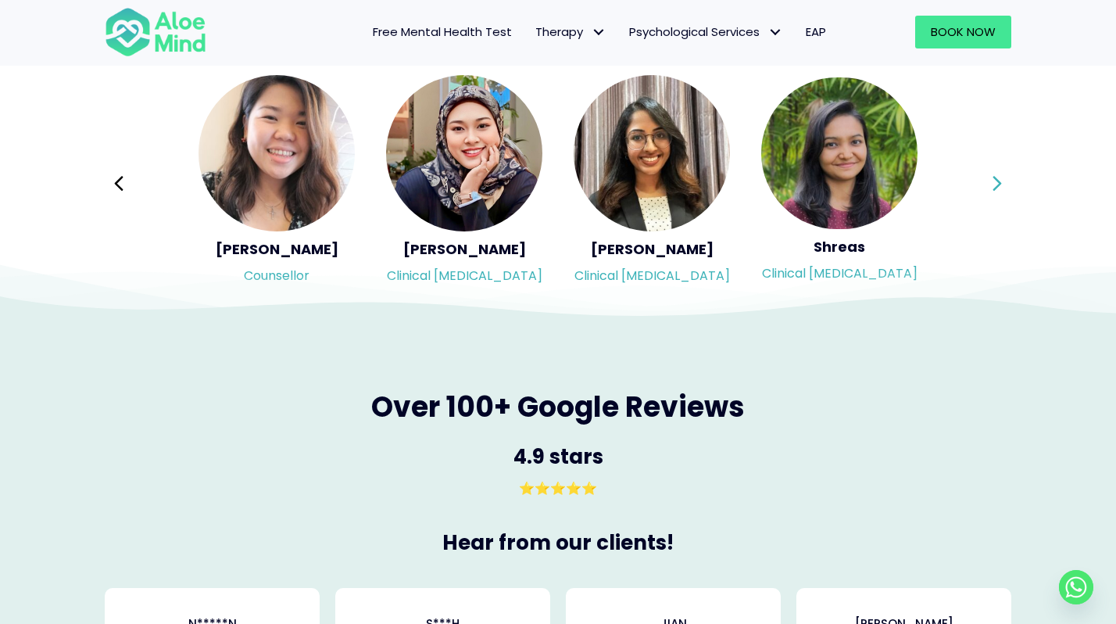
click at [992, 178] on icon at bounding box center [997, 184] width 11 height 30
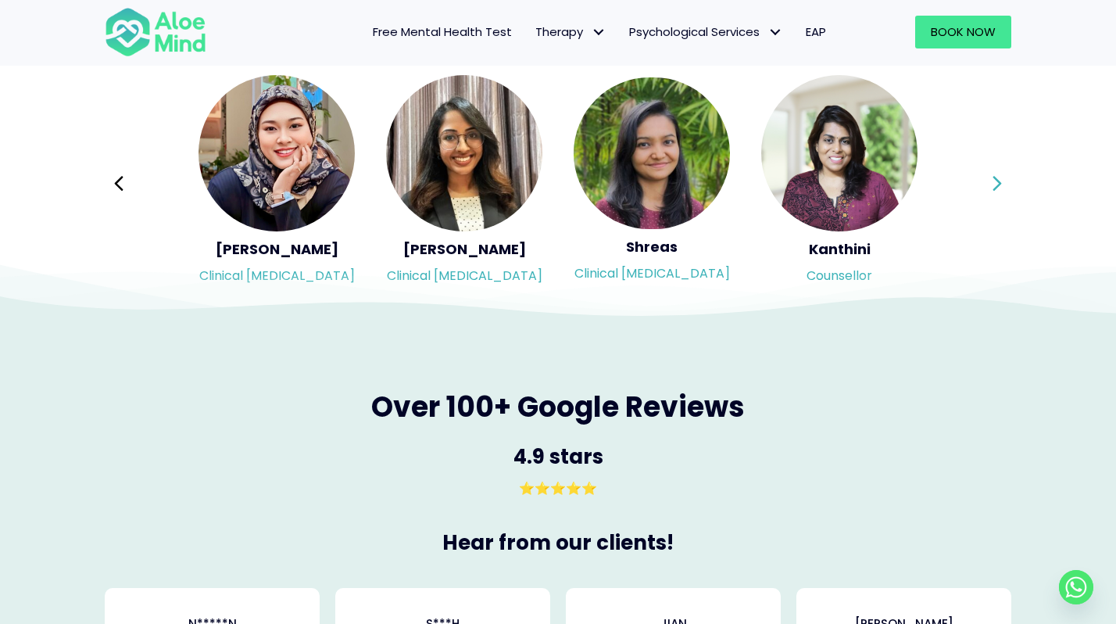
click at [992, 178] on icon at bounding box center [997, 184] width 11 height 30
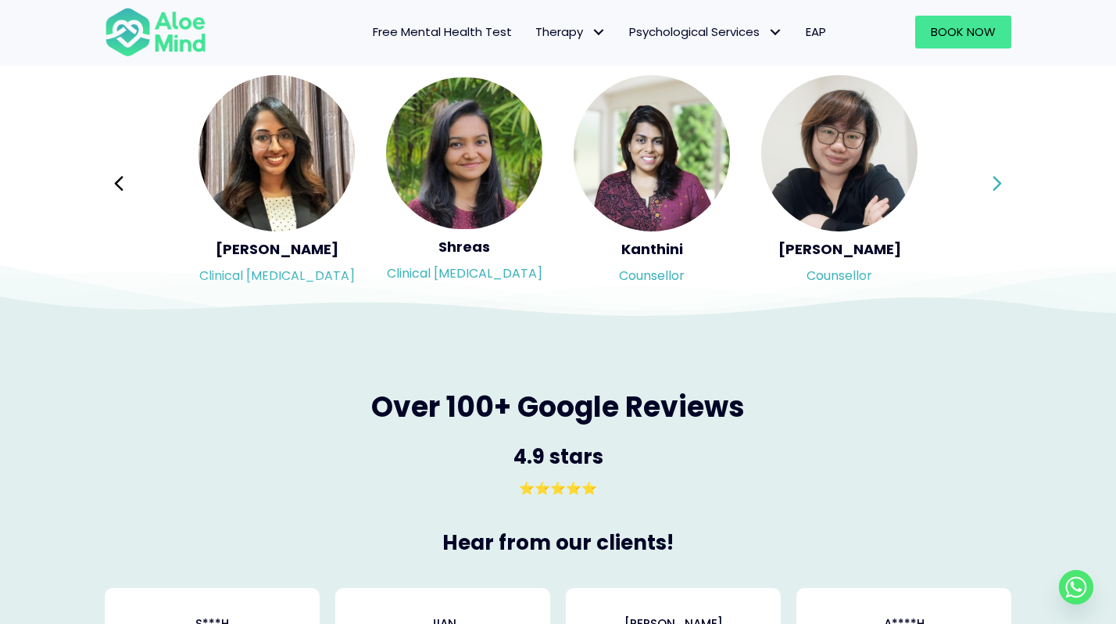
click at [992, 178] on icon at bounding box center [997, 184] width 11 height 30
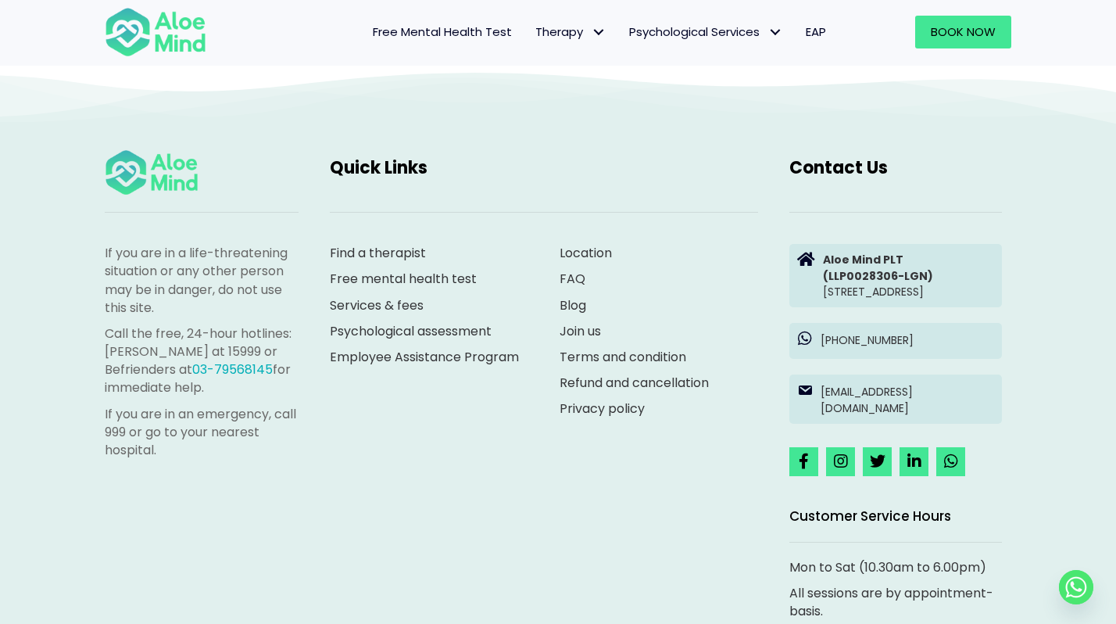
scroll to position [4284, 0]
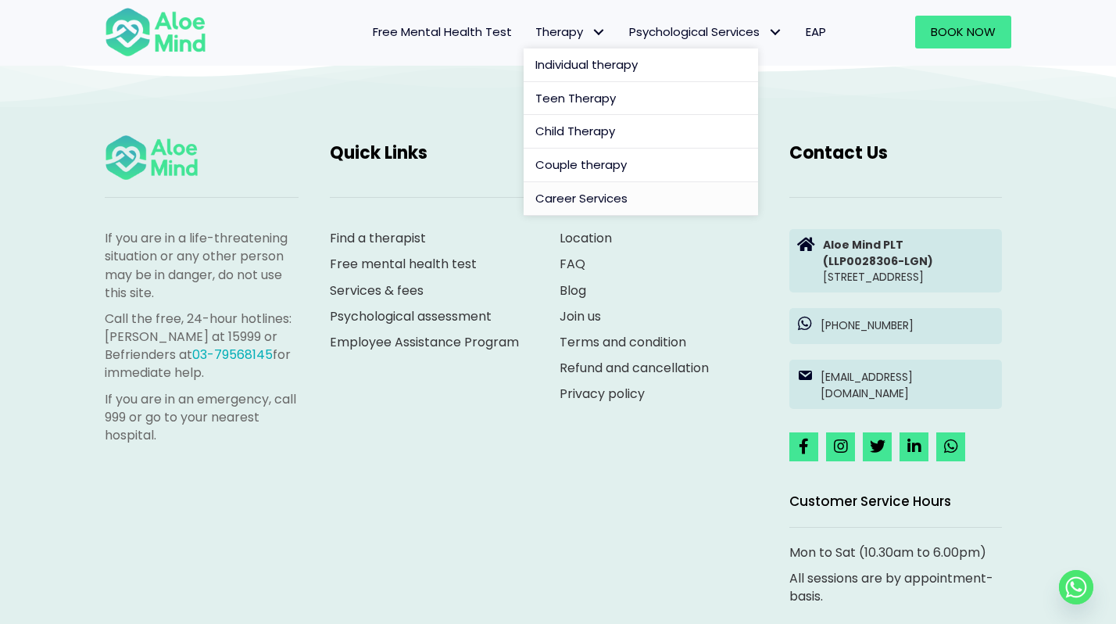
click at [592, 208] on link "Career Services" at bounding box center [641, 199] width 235 height 34
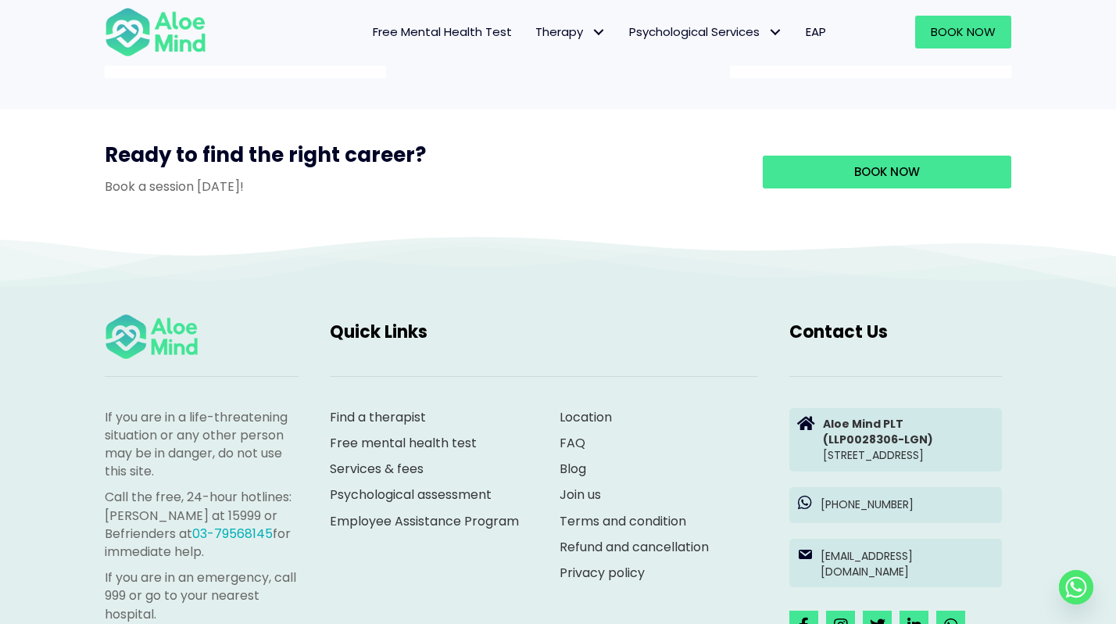
scroll to position [1474, 0]
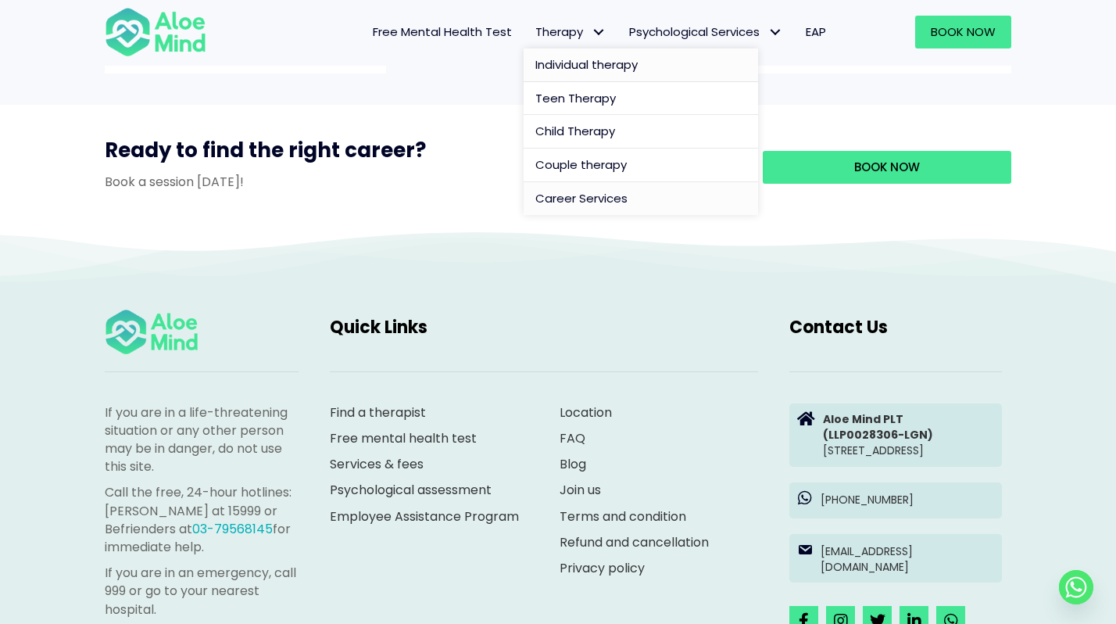
click at [559, 71] on span "Individual therapy" at bounding box center [586, 64] width 102 height 16
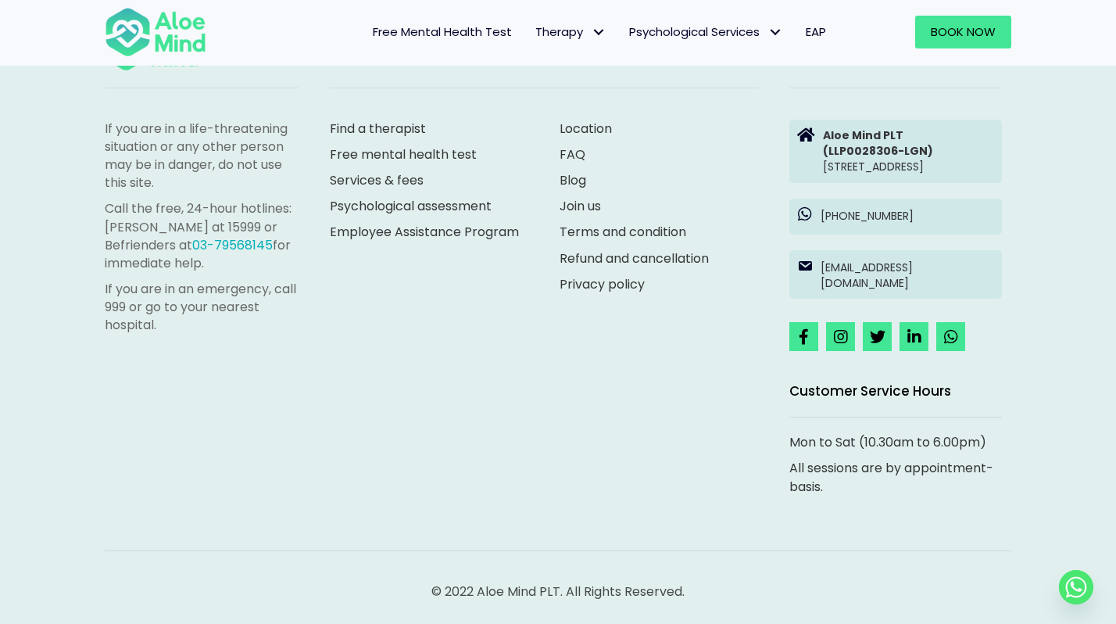
scroll to position [2723, 0]
